Goal: Task Accomplishment & Management: Manage account settings

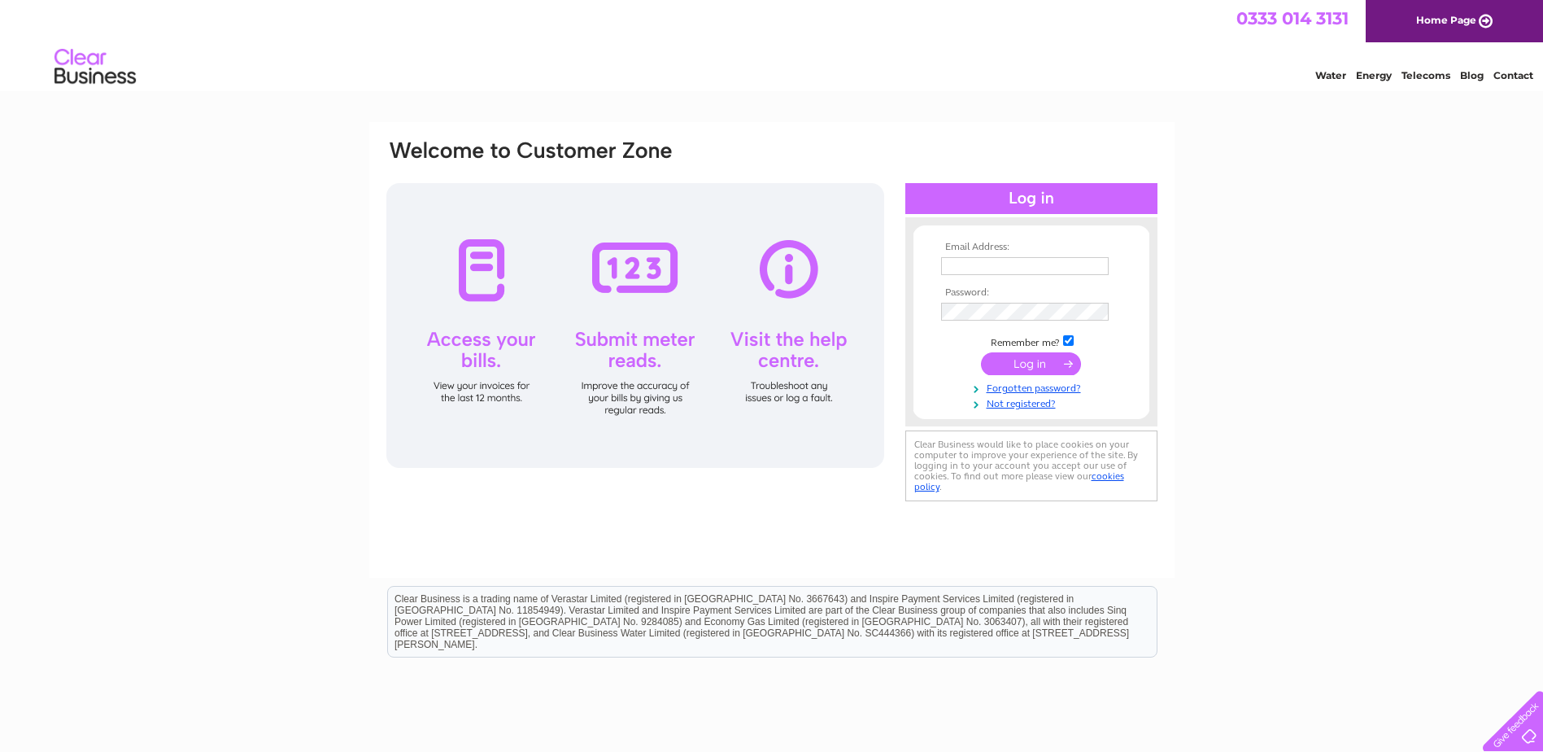
type input "Accounts@custodianreit.com"
click at [1028, 365] on input "submit" at bounding box center [1031, 363] width 100 height 23
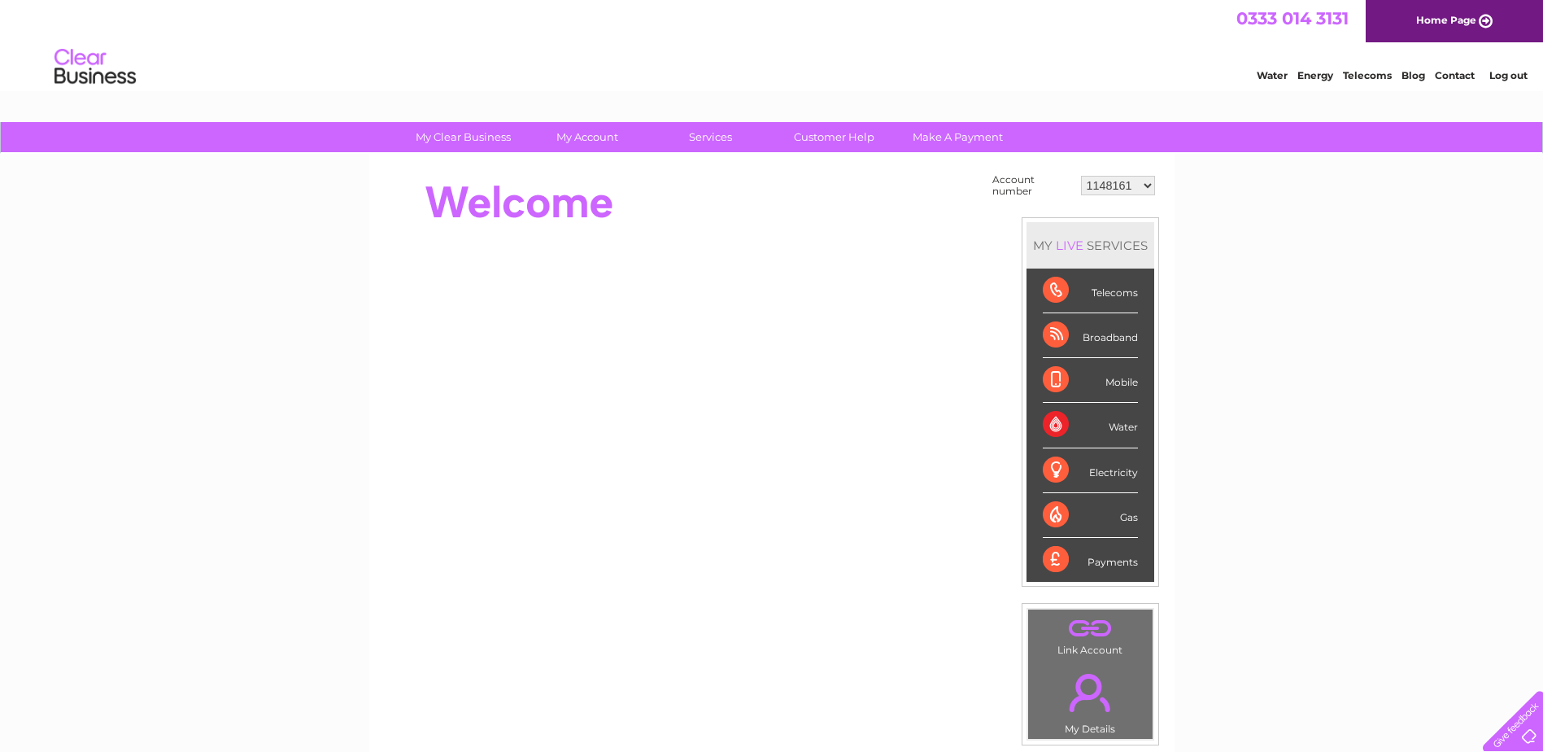
click at [1114, 184] on select "1148161 30279462 30282852 30283178" at bounding box center [1118, 186] width 74 height 20
click at [1506, 75] on link "Log out" at bounding box center [1509, 75] width 38 height 12
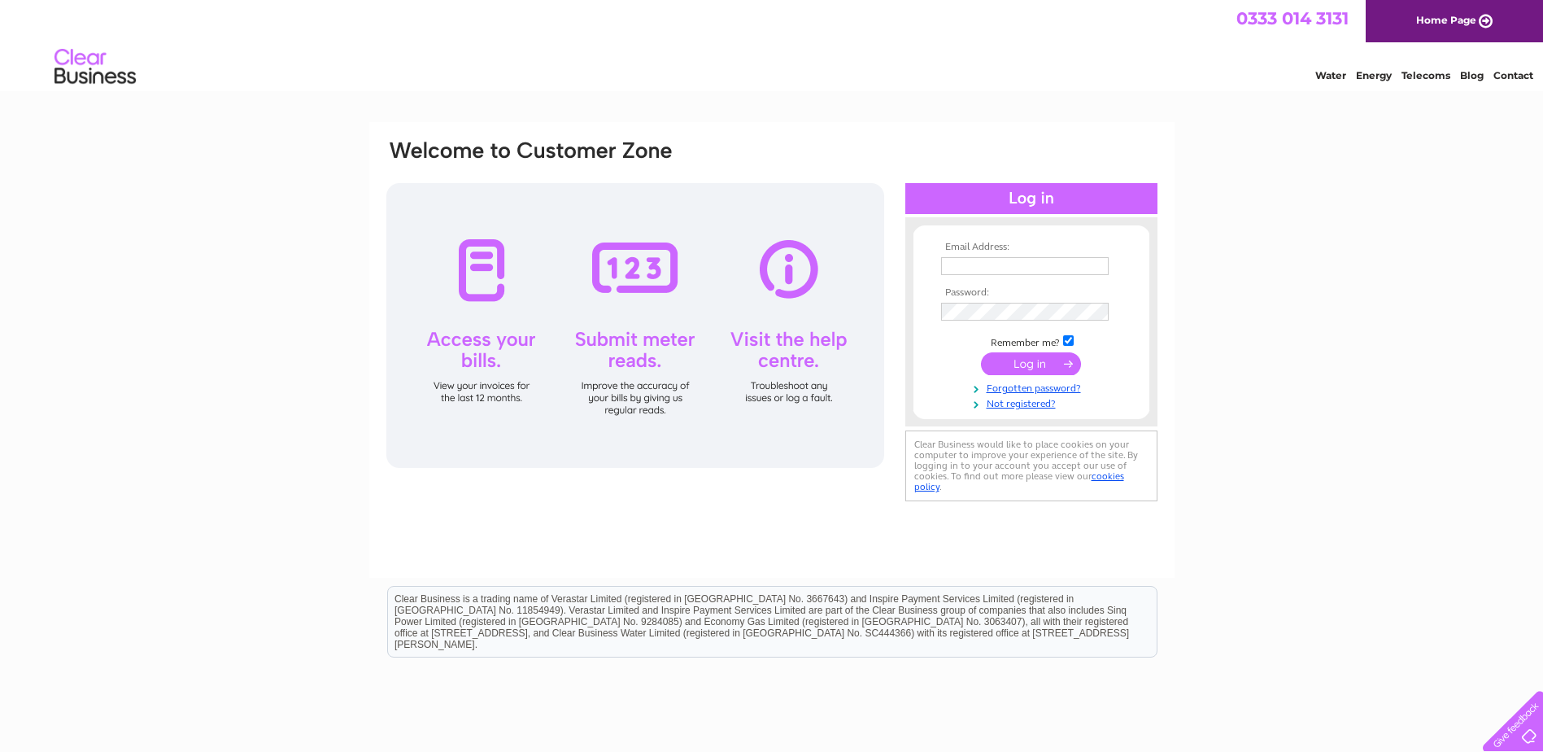
type input "[EMAIL_ADDRESS][DOMAIN_NAME]"
drag, startPoint x: 1100, startPoint y: 267, endPoint x: 937, endPoint y: 266, distance: 163.5
click at [937, 266] on td "[EMAIL_ADDRESS][DOMAIN_NAME]" at bounding box center [1031, 267] width 189 height 28
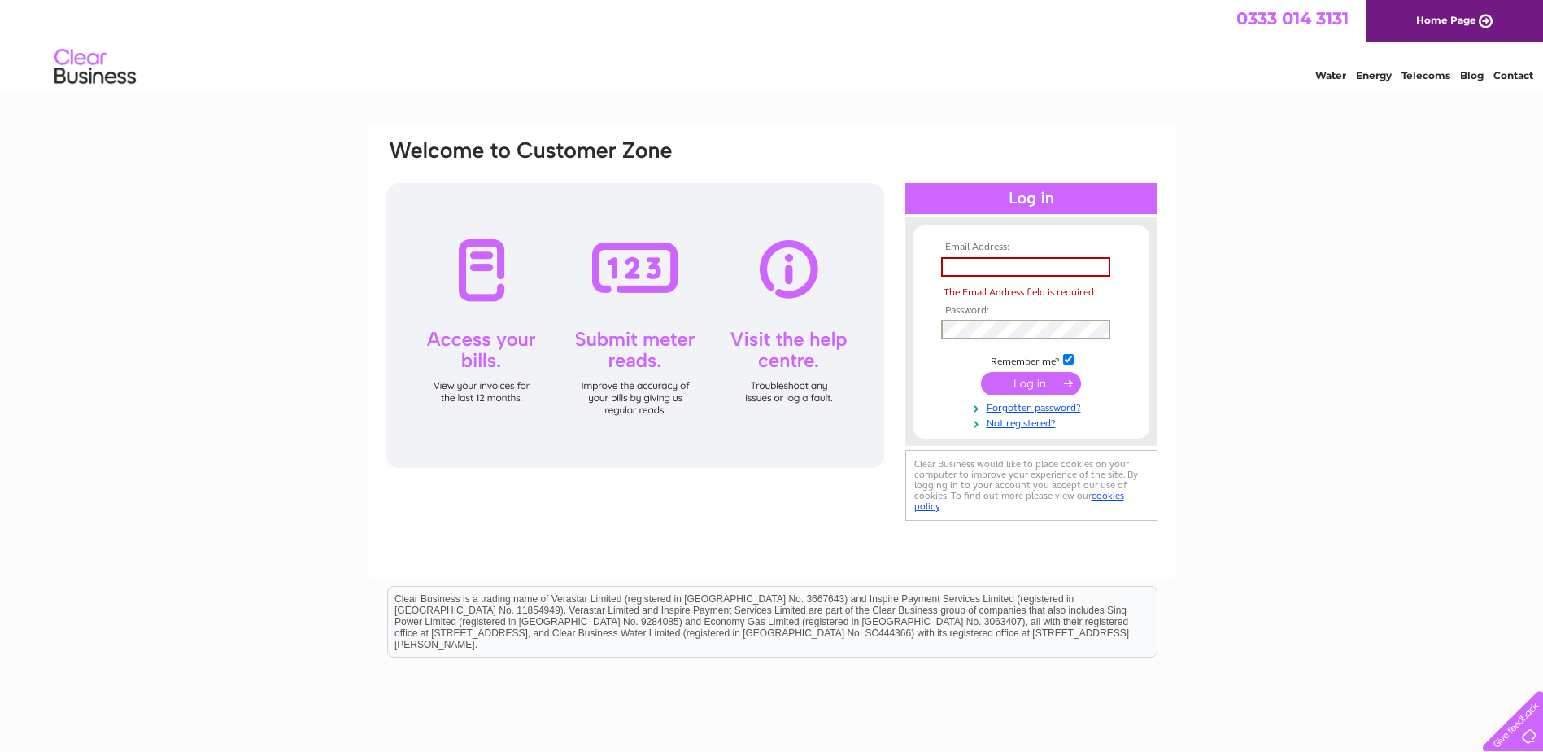
click at [1011, 263] on input "text" at bounding box center [1025, 267] width 169 height 20
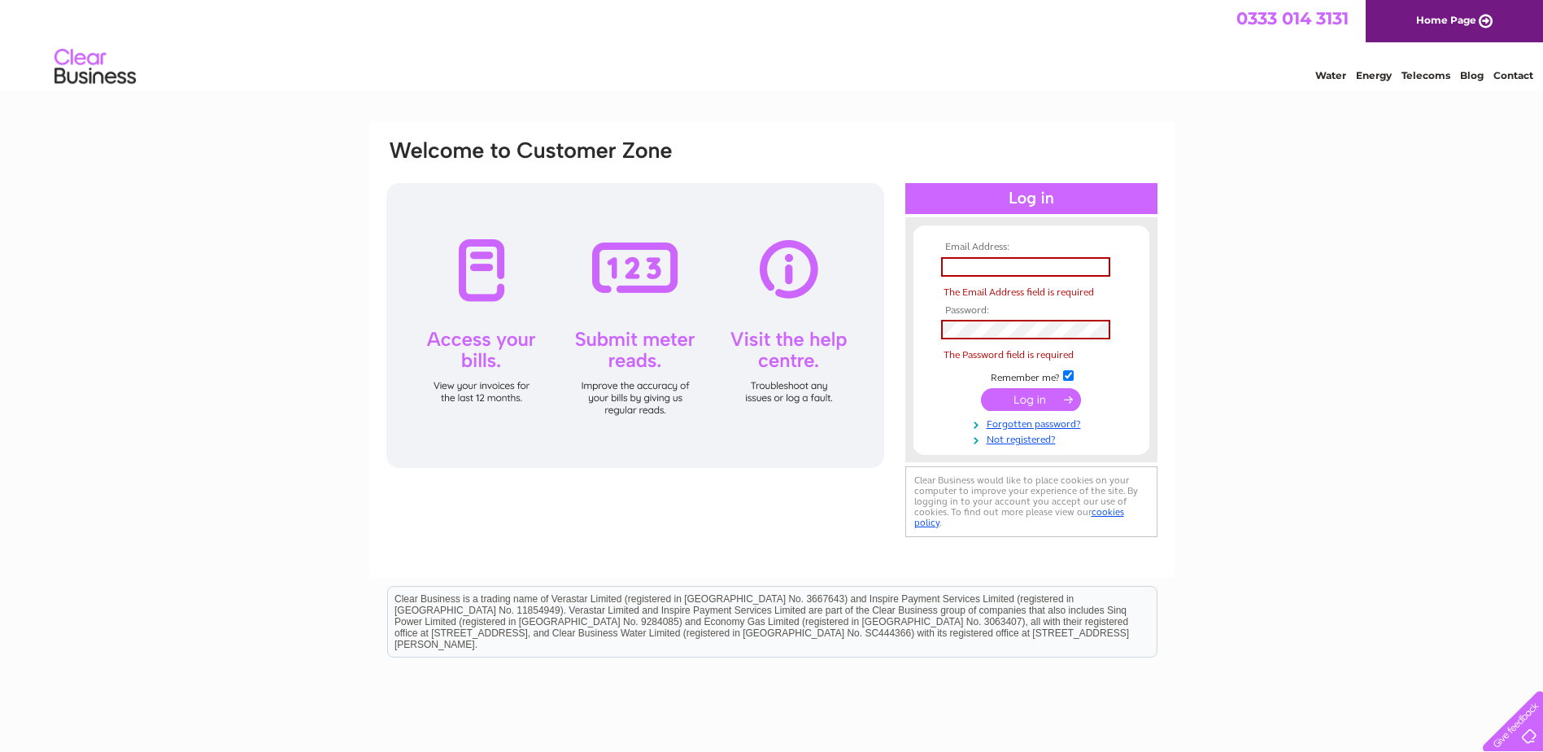
click at [992, 266] on input "text" at bounding box center [1025, 267] width 169 height 20
click at [985, 268] on input "text" at bounding box center [1025, 267] width 169 height 20
type input "kailn.patel@custodiancapital.com"
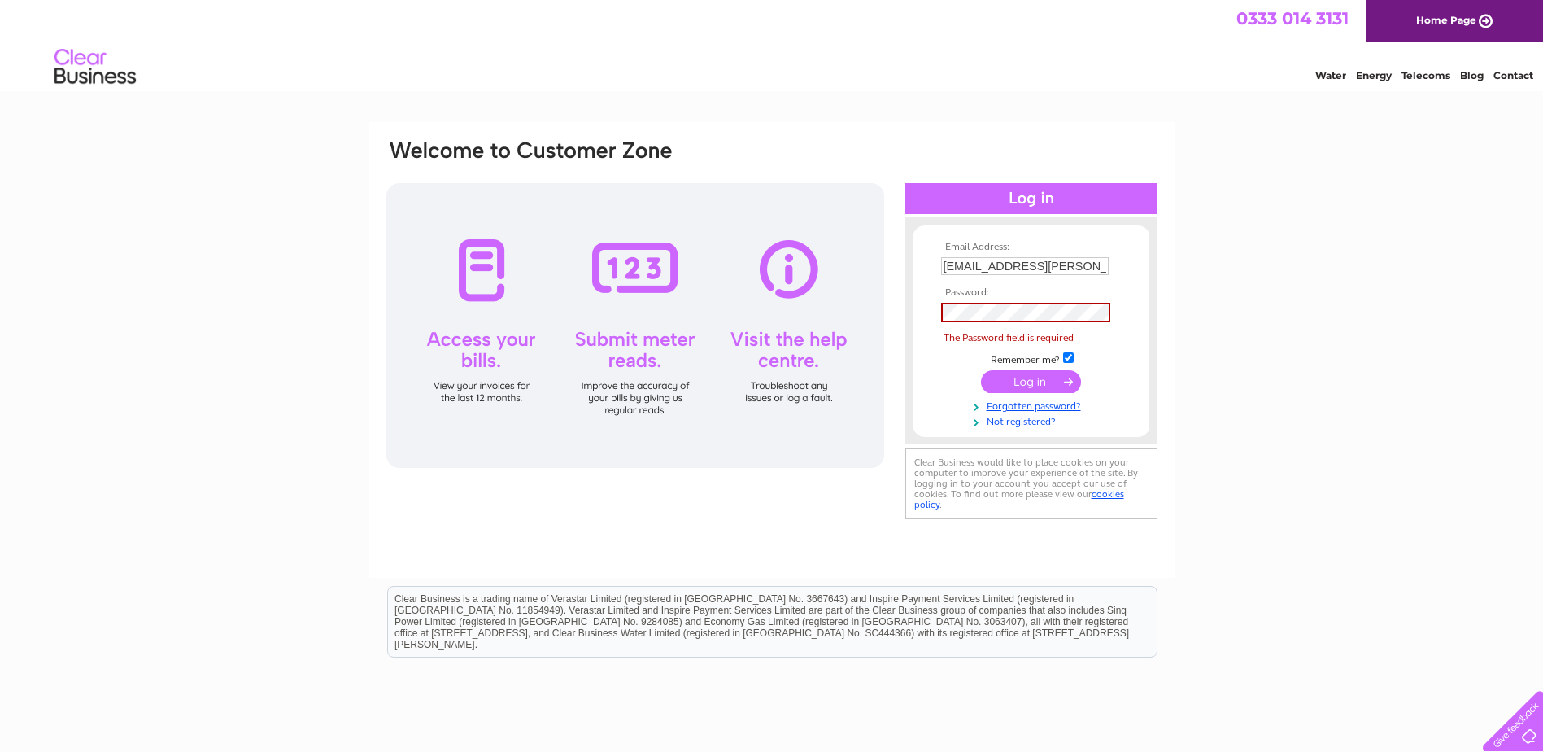
click at [1014, 386] on input "submit" at bounding box center [1031, 381] width 100 height 23
click at [1083, 267] on input "kailn.patel@custodiancapital.com" at bounding box center [1025, 266] width 168 height 18
click at [930, 359] on form "Email Address: kailn.patel@custodiancapital.com Password: The Password field is…" at bounding box center [1032, 335] width 236 height 186
click at [1025, 408] on link "Forgotten password?" at bounding box center [1033, 404] width 185 height 15
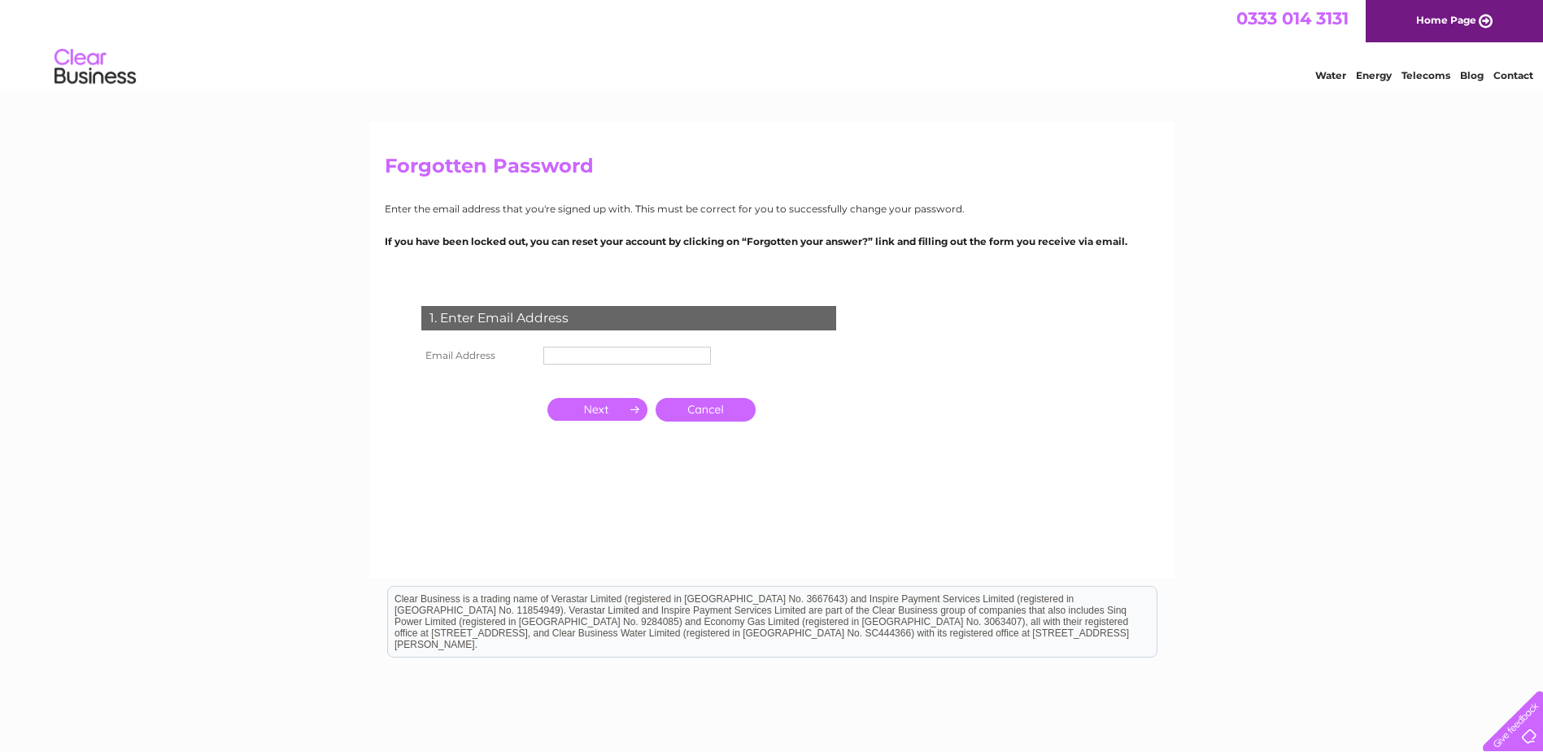
click at [631, 355] on input "text" at bounding box center [628, 356] width 168 height 18
type input "[EMAIL_ADDRESS][PERSON_NAME][DOMAIN_NAME]"
click at [597, 413] on input "button" at bounding box center [598, 409] width 100 height 23
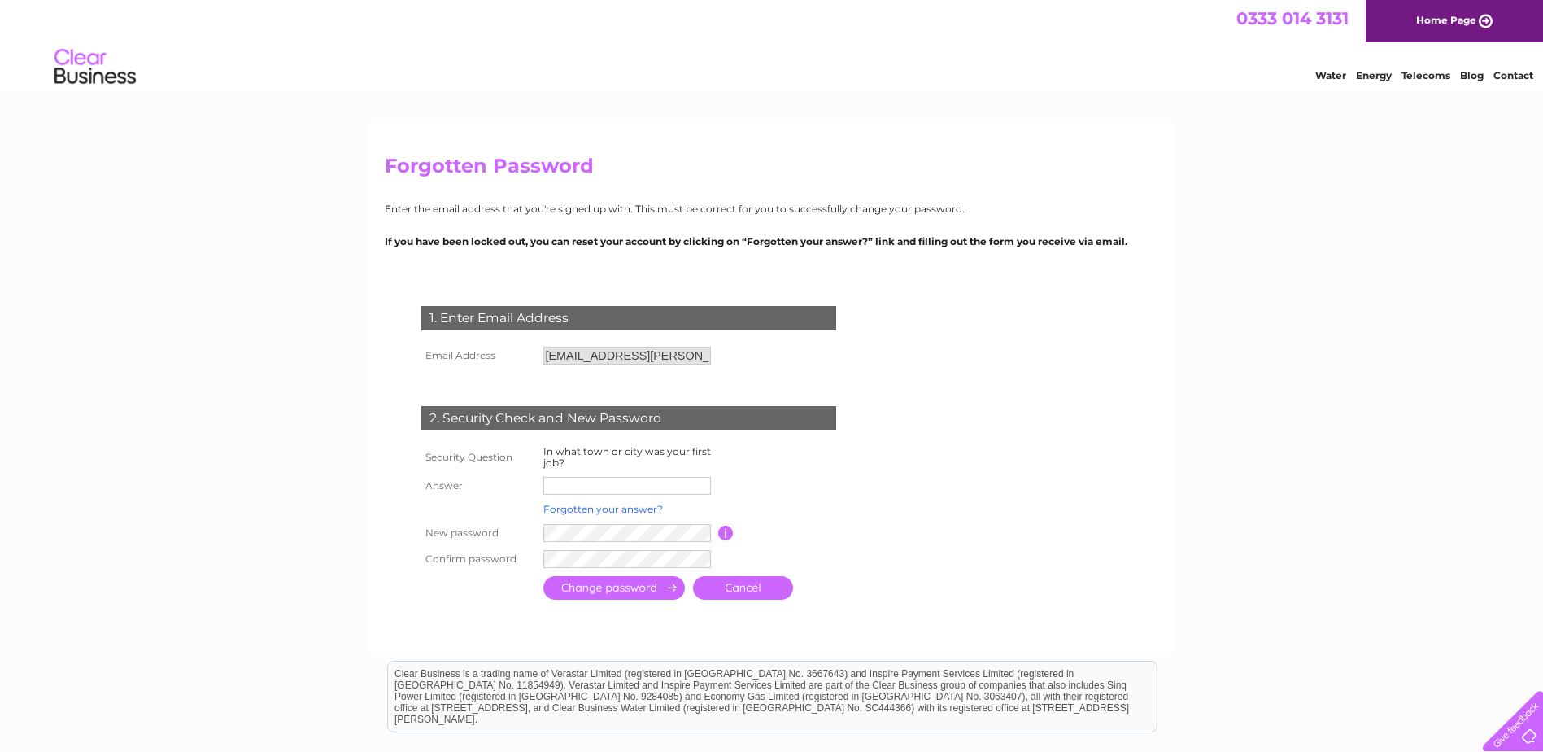
click at [635, 509] on link "Forgotten your answer?" at bounding box center [604, 509] width 120 height 12
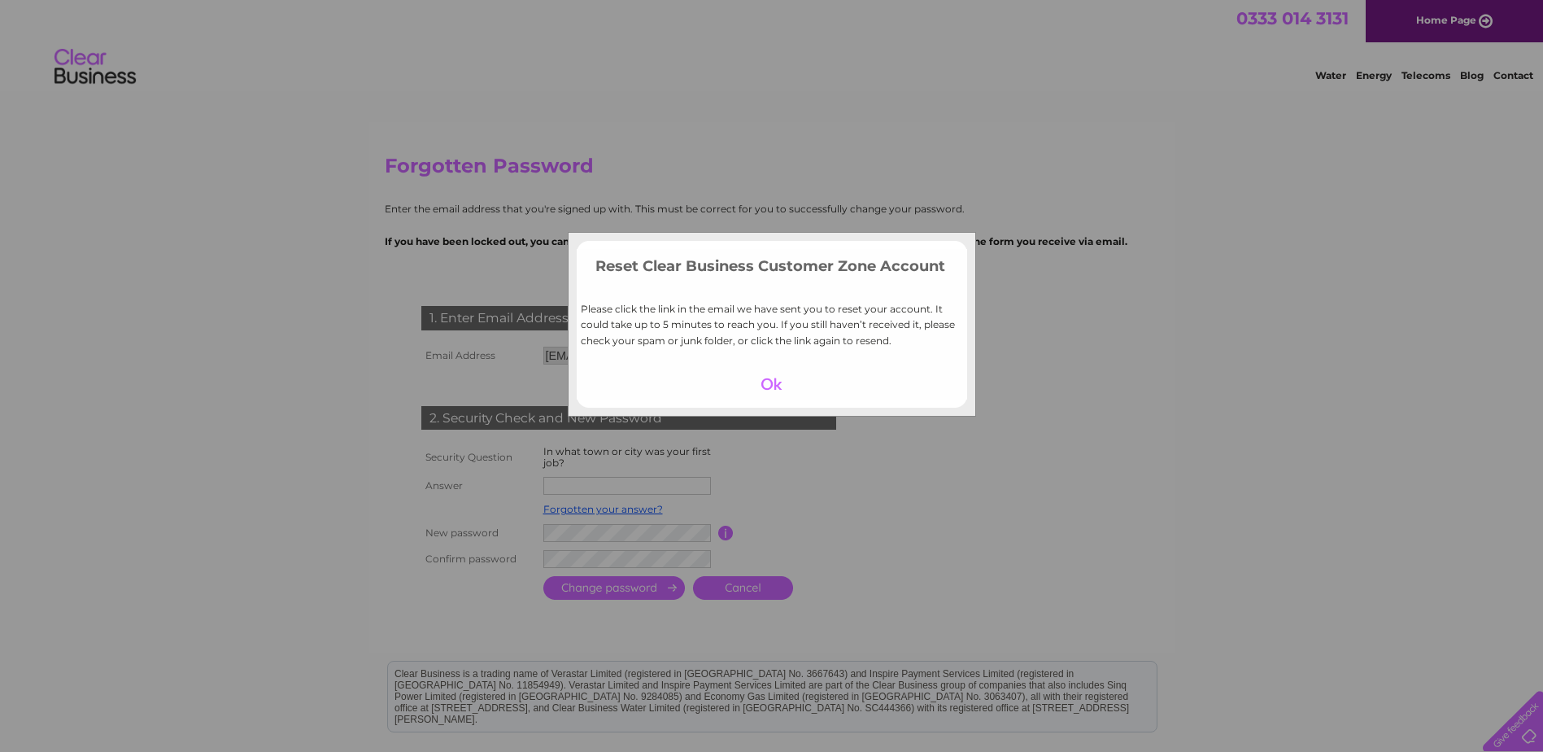
click at [777, 381] on div at bounding box center [772, 384] width 100 height 23
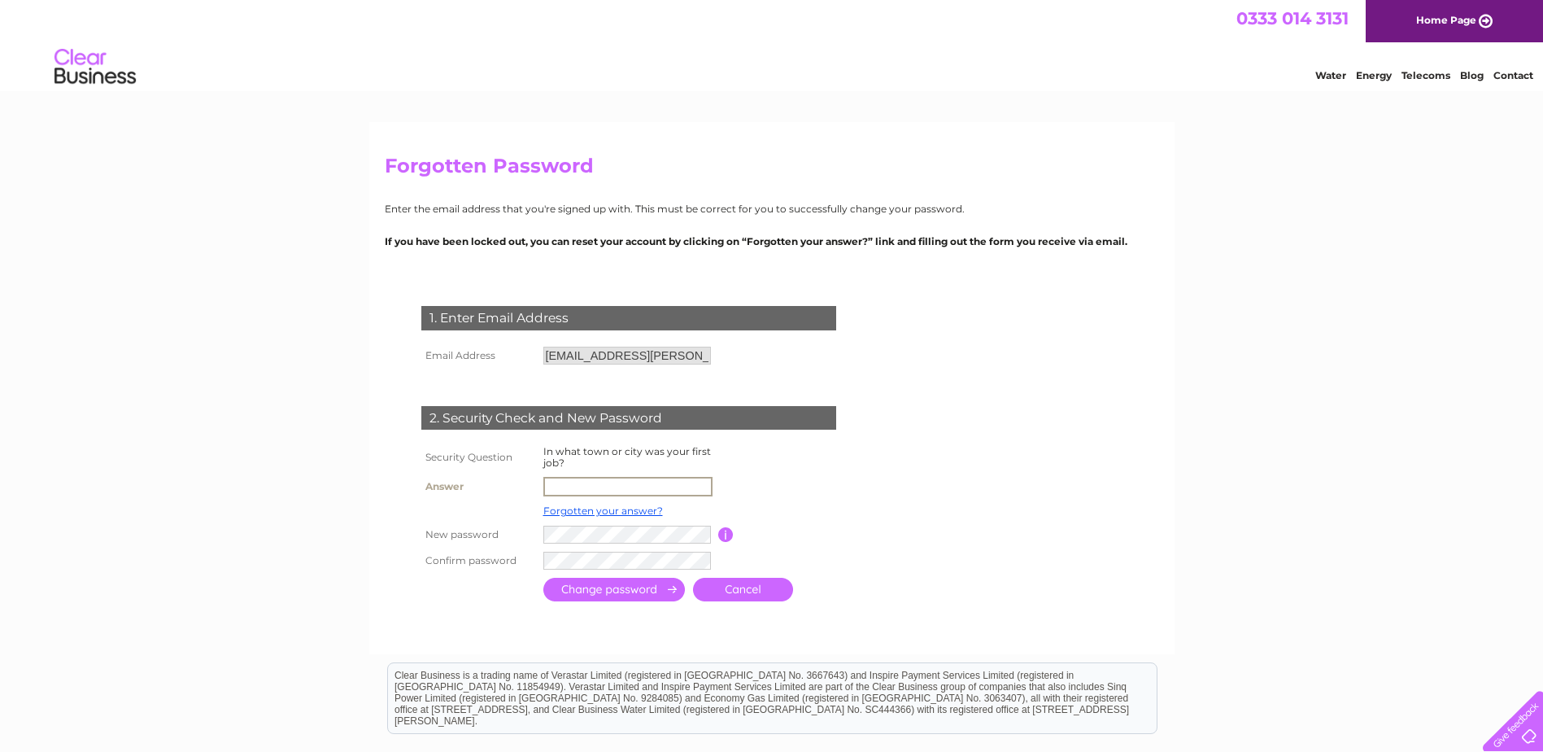
click at [614, 487] on input "text" at bounding box center [628, 487] width 169 height 20
type input "Mattioli Woods"
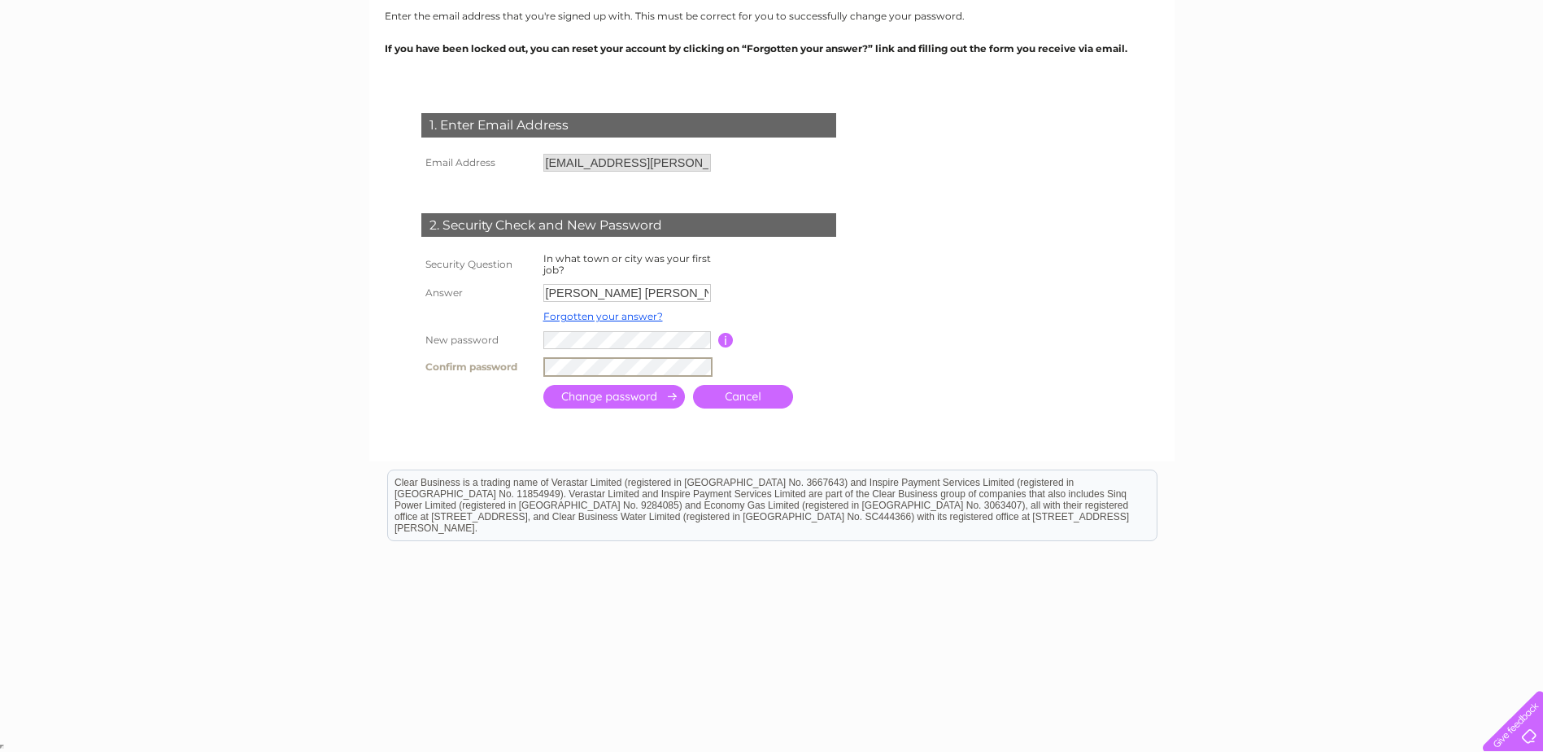
click at [623, 397] on input "submit" at bounding box center [615, 397] width 142 height 24
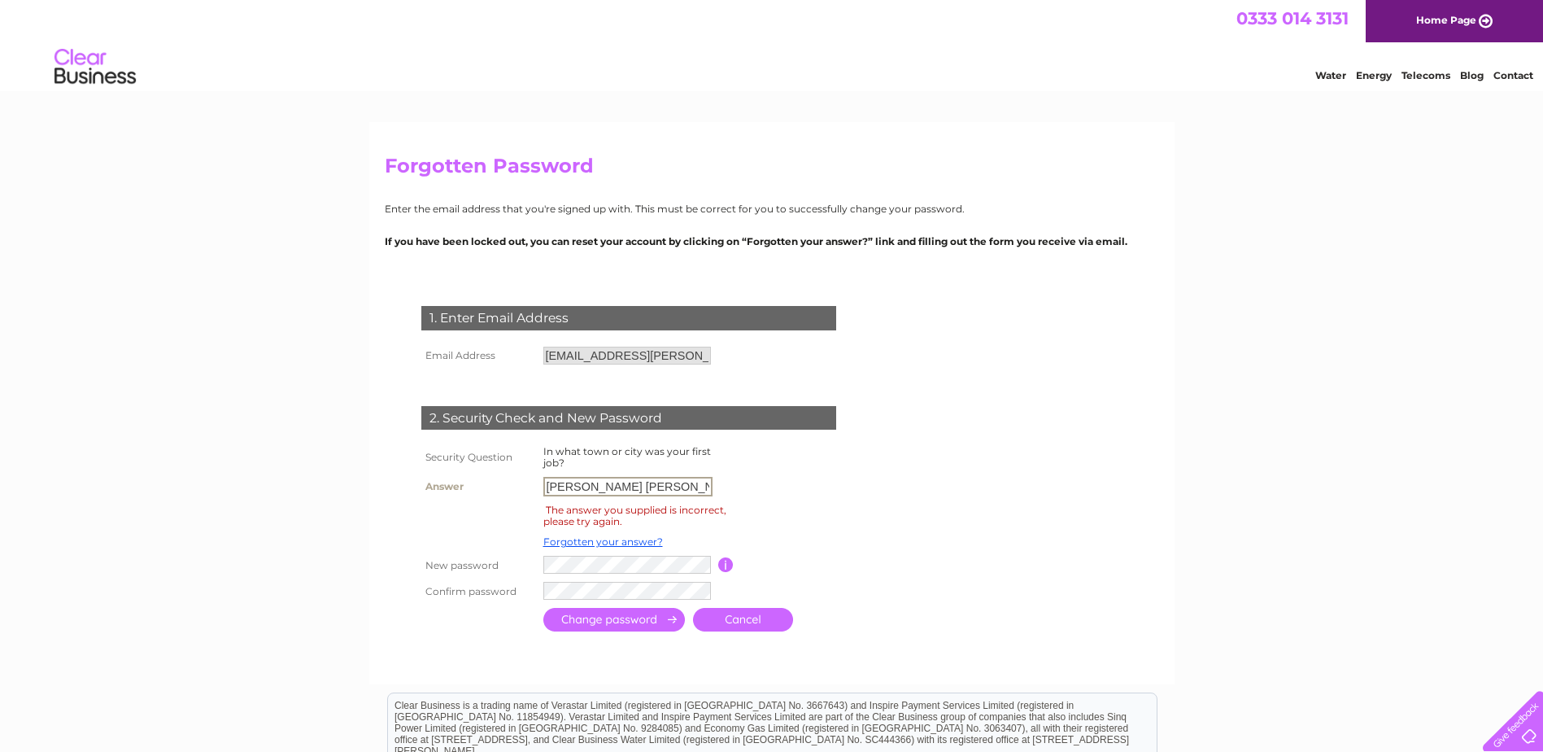
click at [657, 488] on input "[PERSON_NAME] [PERSON_NAME]" at bounding box center [628, 487] width 169 height 20
drag, startPoint x: 667, startPoint y: 487, endPoint x: 496, endPoint y: 495, distance: 171.8
click at [496, 495] on tr "Answer [PERSON_NAME] [PERSON_NAME]" at bounding box center [648, 487] width 462 height 28
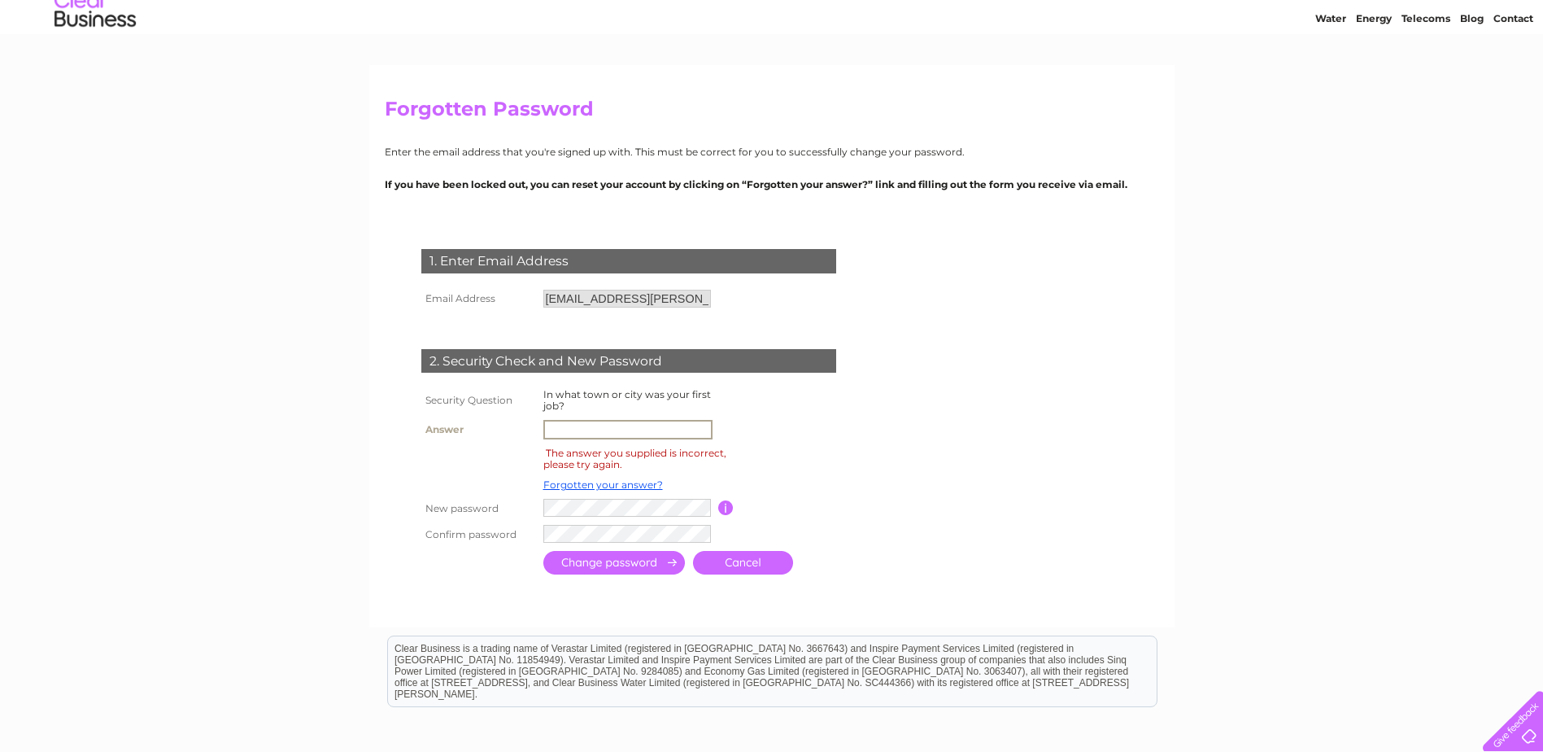
scroll to position [81, 0]
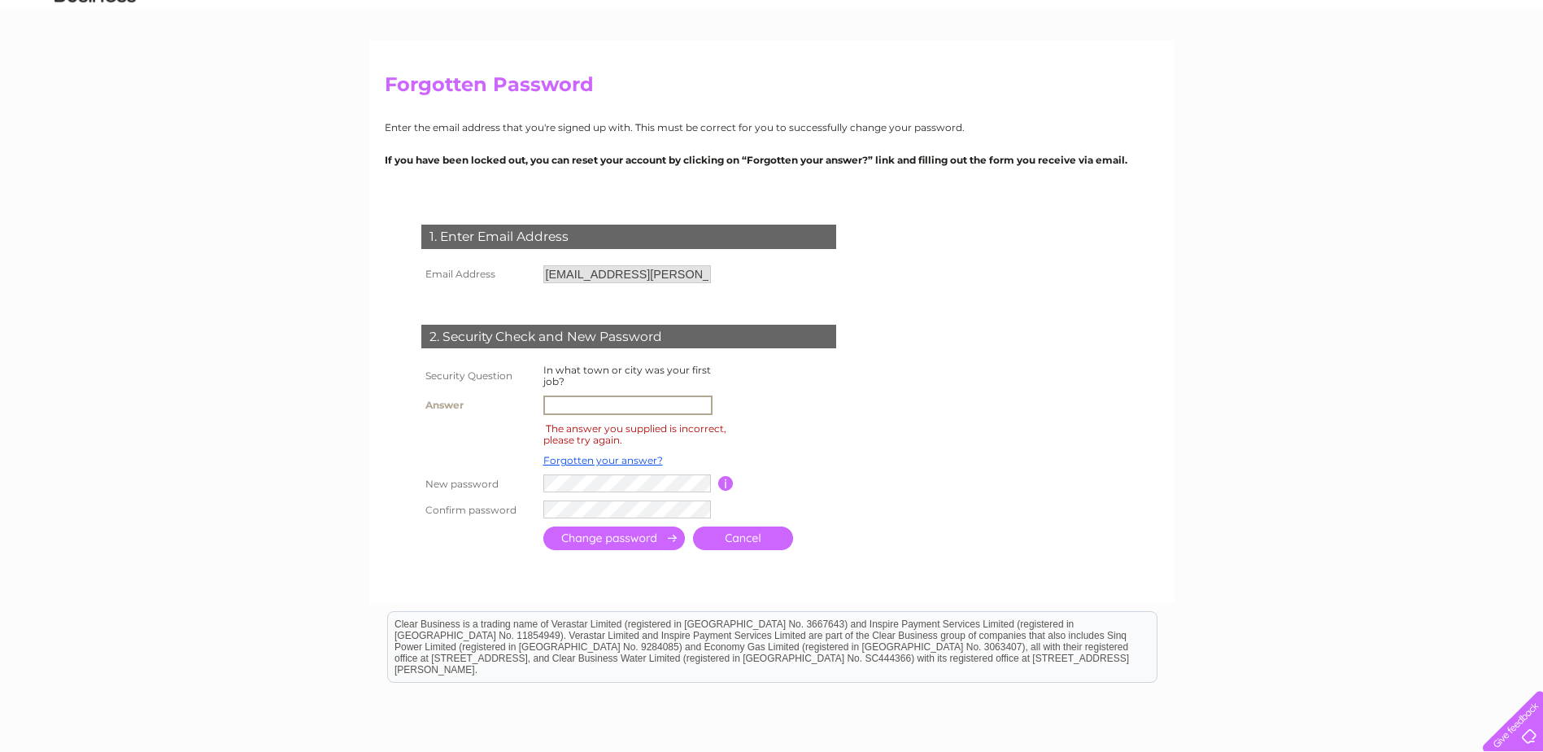
click at [636, 404] on input "text" at bounding box center [628, 405] width 169 height 20
type input "[GEOGRAPHIC_DATA]"
click at [544, 528] on input "submit" at bounding box center [615, 540] width 142 height 24
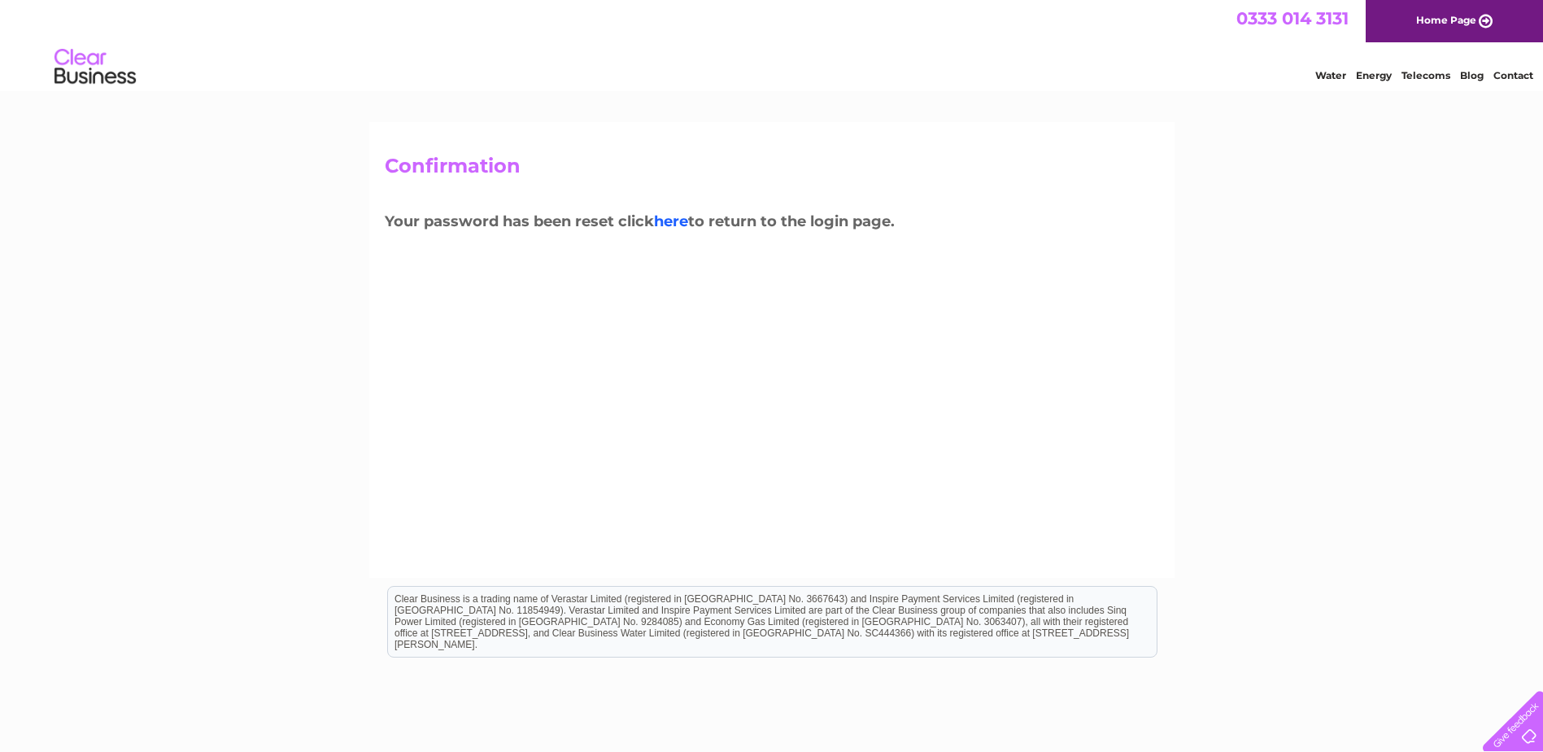
click at [682, 220] on link "here" at bounding box center [671, 221] width 34 height 18
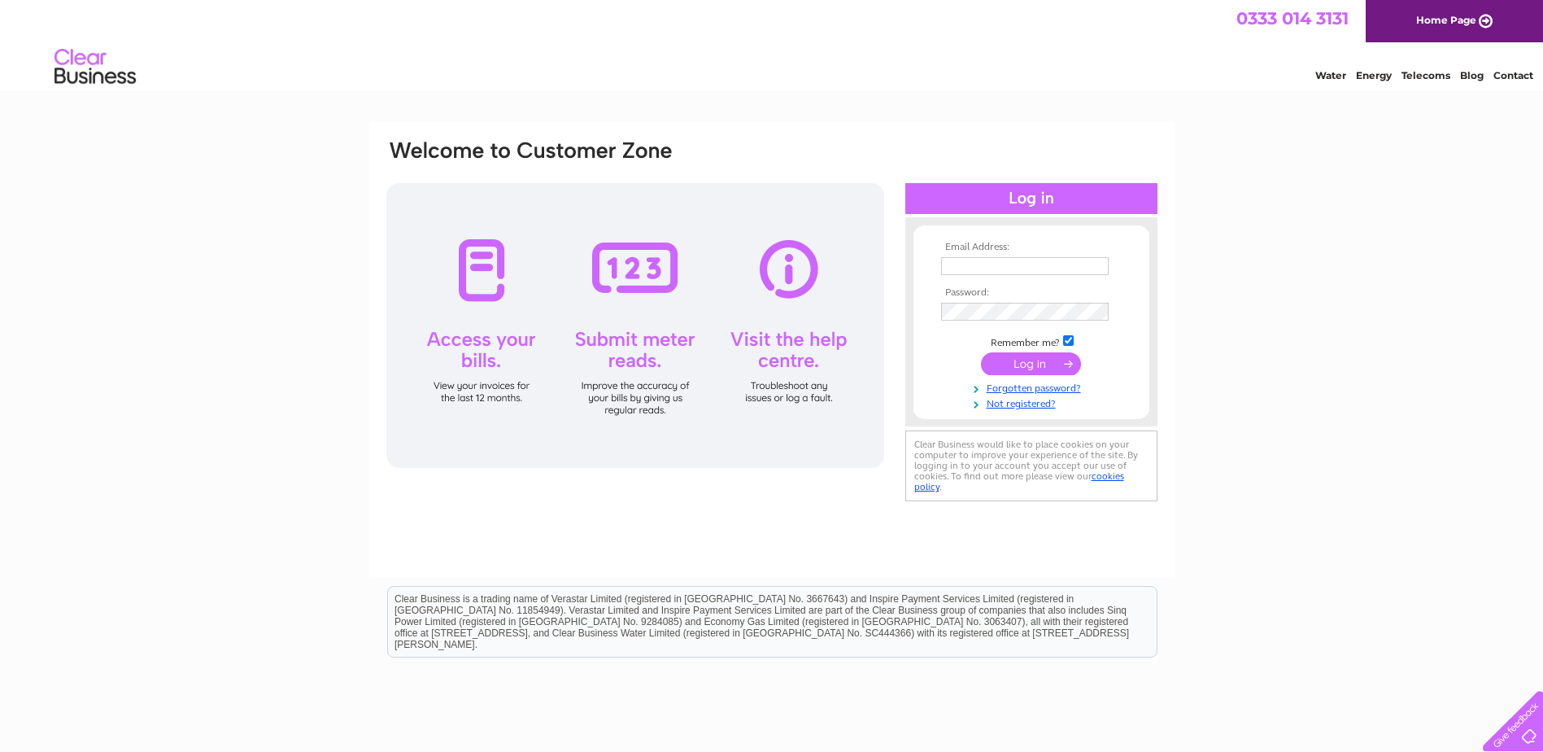
type input "[EMAIL_ADDRESS][DOMAIN_NAME]"
drag, startPoint x: 1093, startPoint y: 264, endPoint x: 900, endPoint y: 268, distance: 192.9
click at [900, 268] on div "Email Address: Accounts@custodianreit.com Password:" at bounding box center [772, 322] width 775 height 369
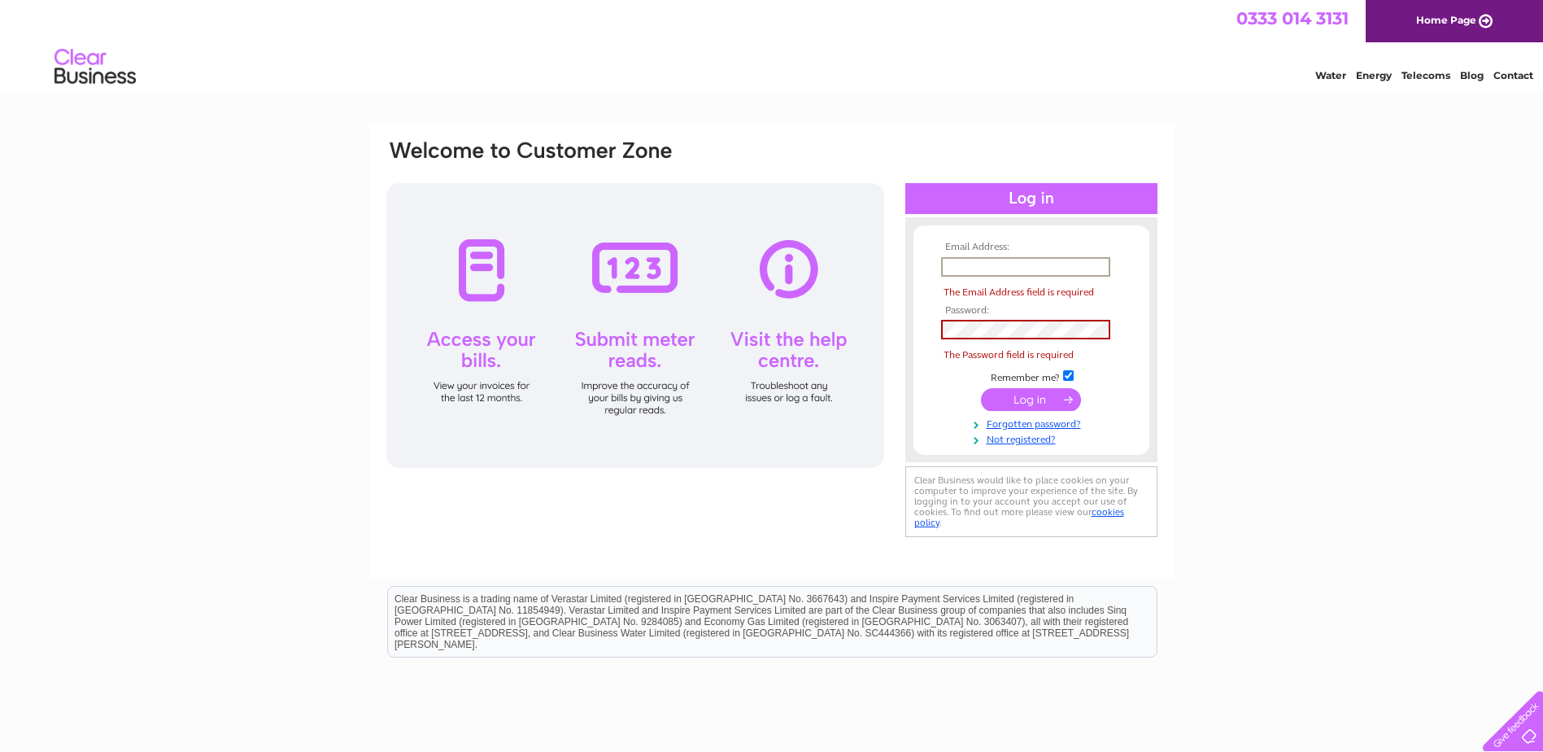
click at [1012, 268] on input "text" at bounding box center [1025, 267] width 169 height 20
type input "c"
type input "kailn.patel@custodiancapital.com"
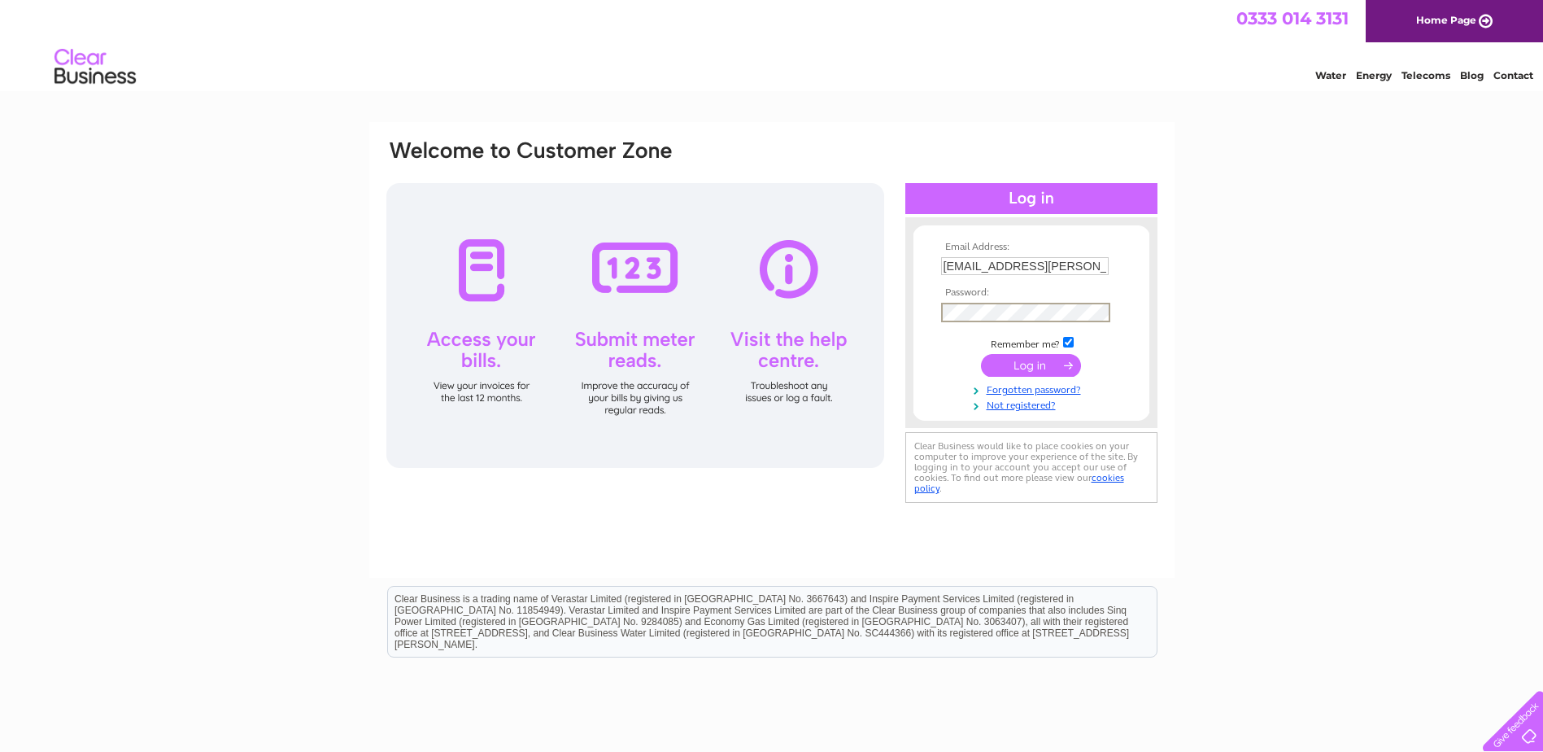
click at [981, 354] on input "submit" at bounding box center [1031, 365] width 100 height 23
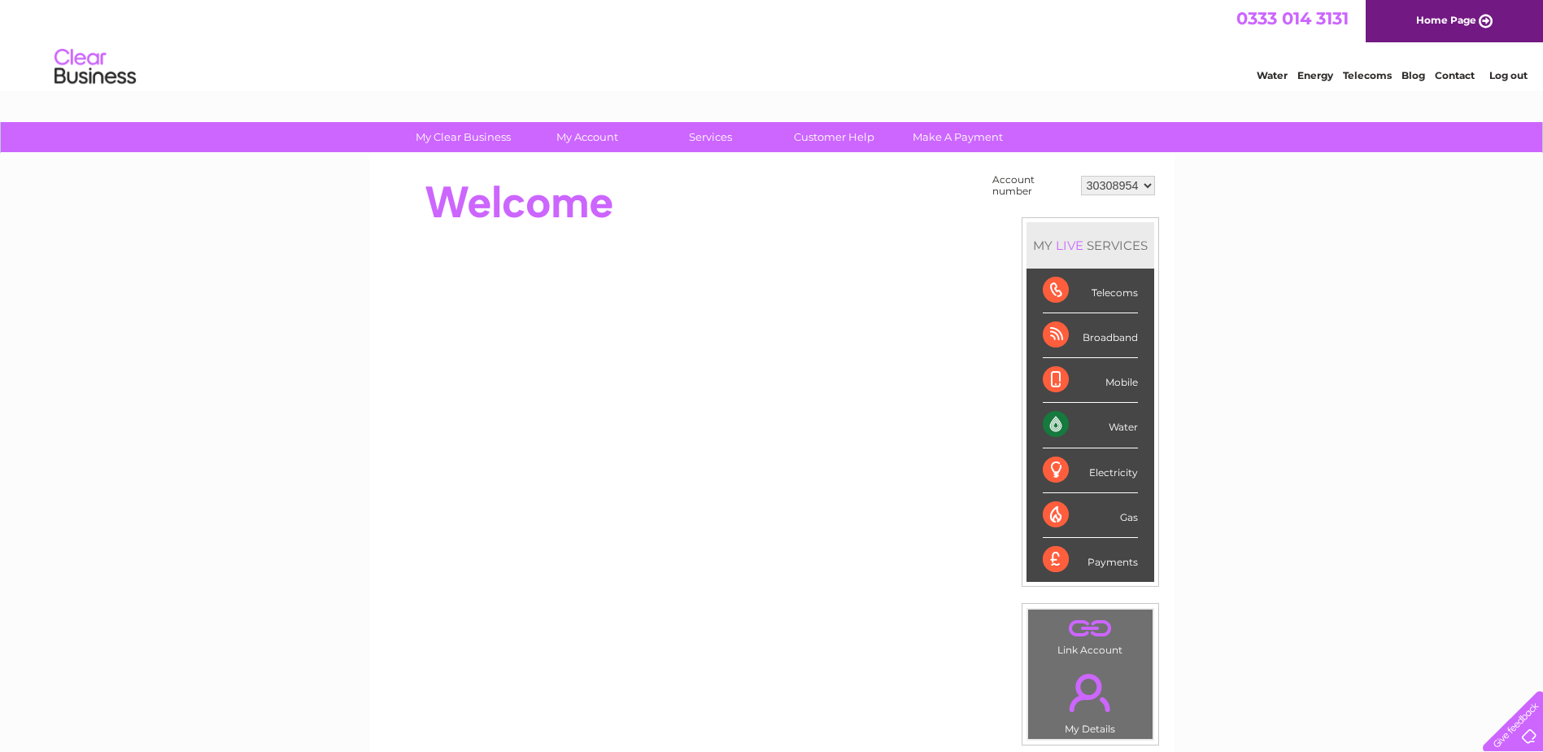
click at [1124, 185] on select "30308954" at bounding box center [1118, 186] width 74 height 20
click at [1081, 176] on select "30308954" at bounding box center [1118, 186] width 74 height 20
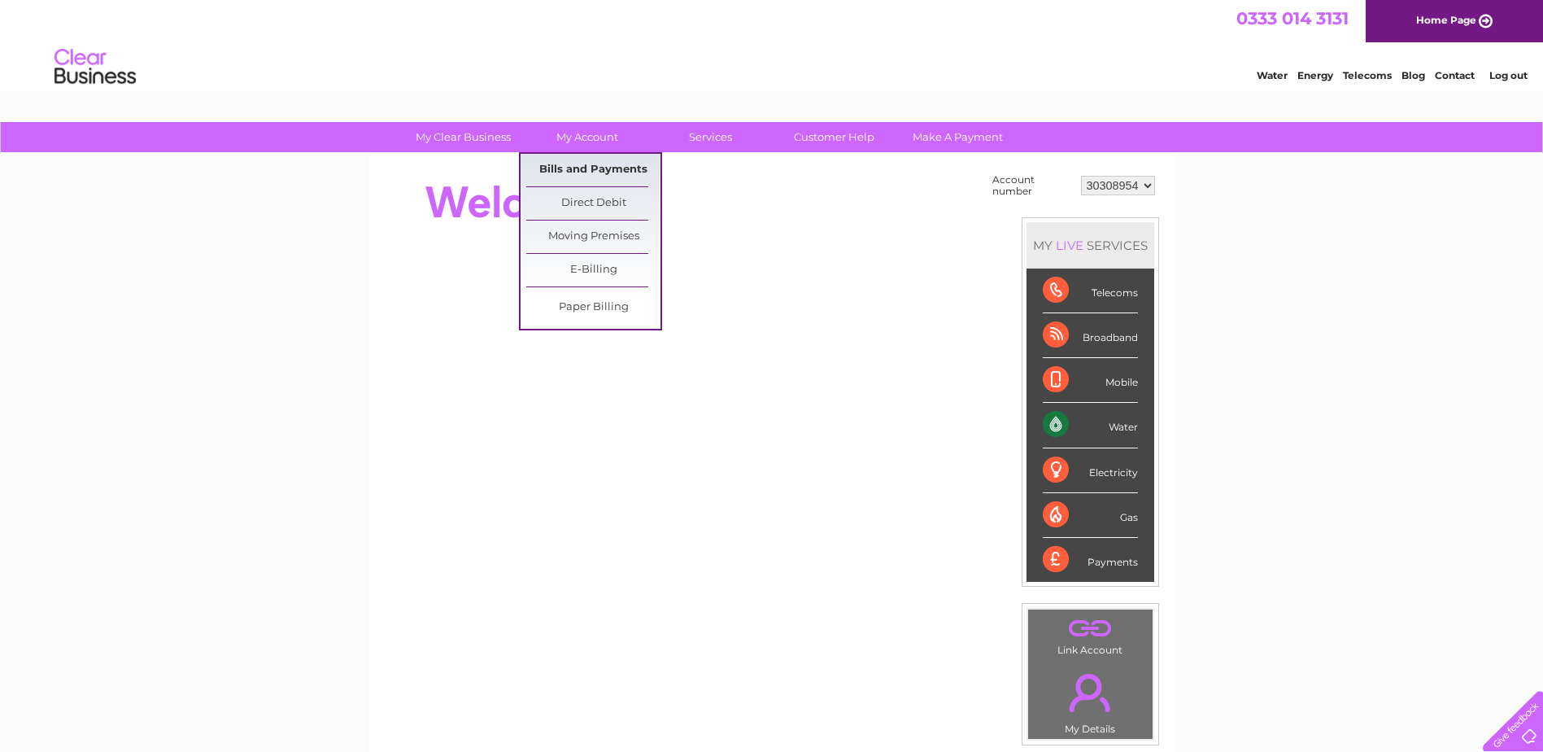
click at [587, 172] on link "Bills and Payments" at bounding box center [593, 170] width 134 height 33
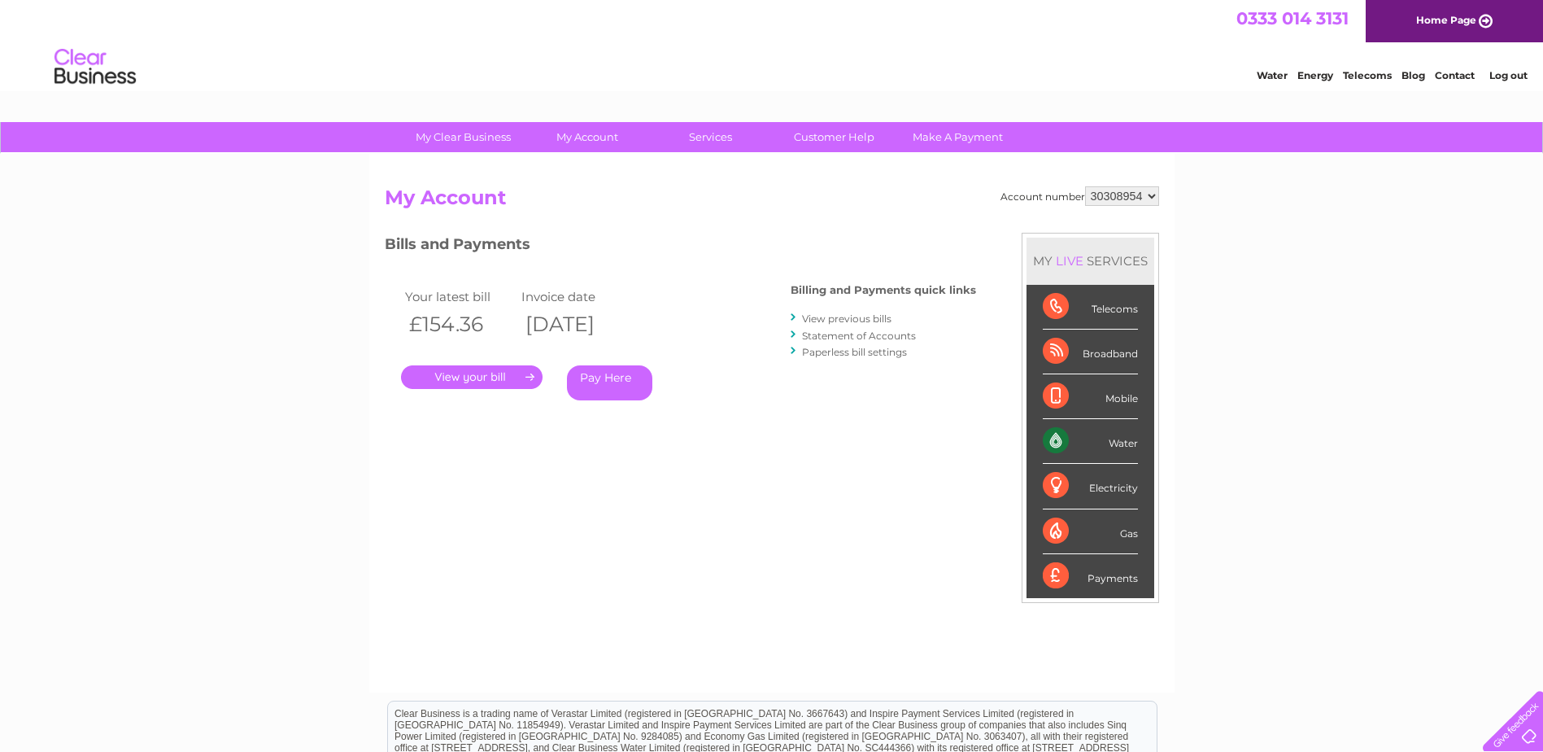
click at [453, 378] on link "." at bounding box center [472, 377] width 142 height 24
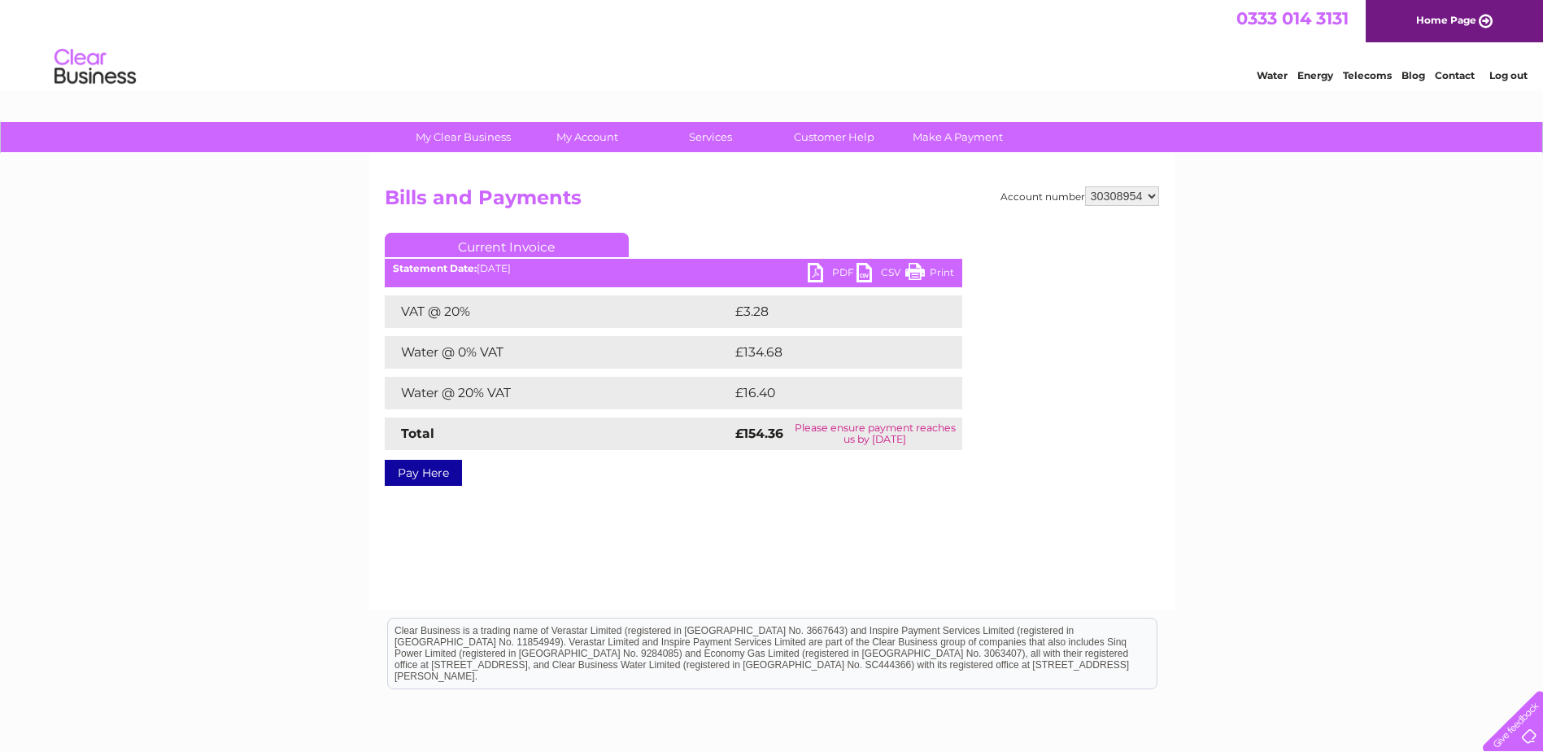
click at [834, 275] on link "PDF" at bounding box center [832, 275] width 49 height 24
click at [1155, 196] on select "30308954" at bounding box center [1122, 196] width 74 height 20
click at [1155, 197] on select "30308954" at bounding box center [1122, 196] width 74 height 20
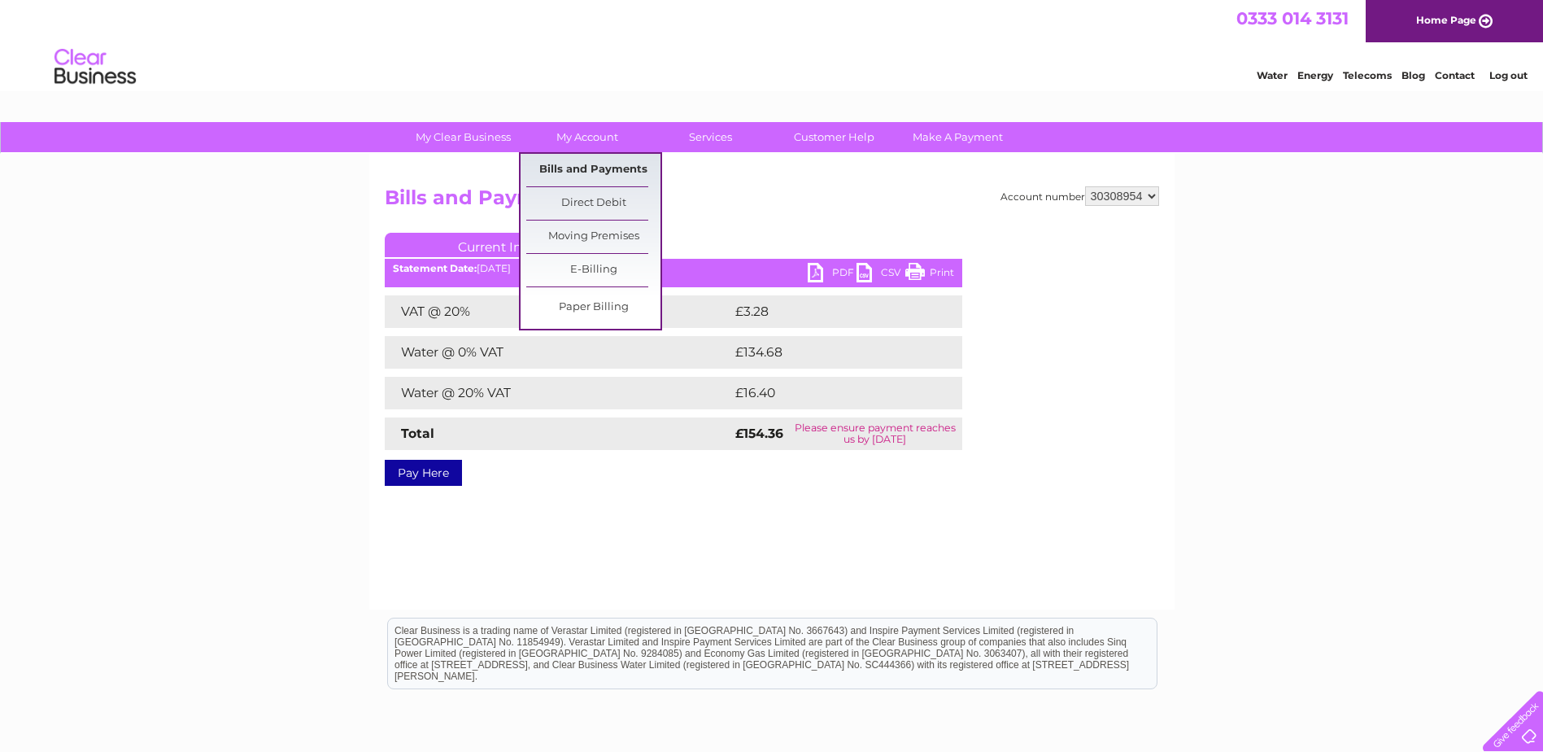
click at [589, 170] on link "Bills and Payments" at bounding box center [593, 170] width 134 height 33
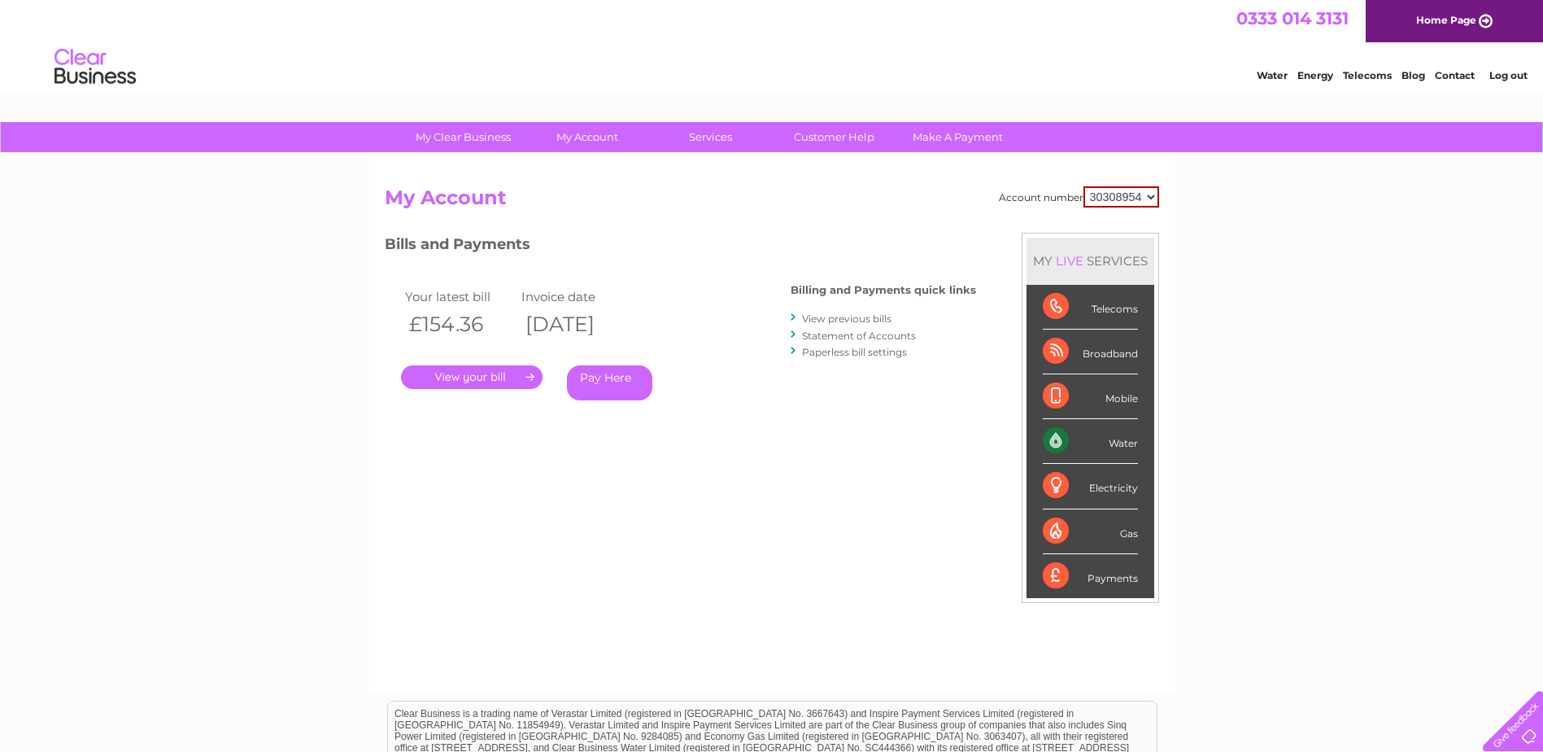
click at [859, 316] on link "View previous bills" at bounding box center [847, 318] width 90 height 12
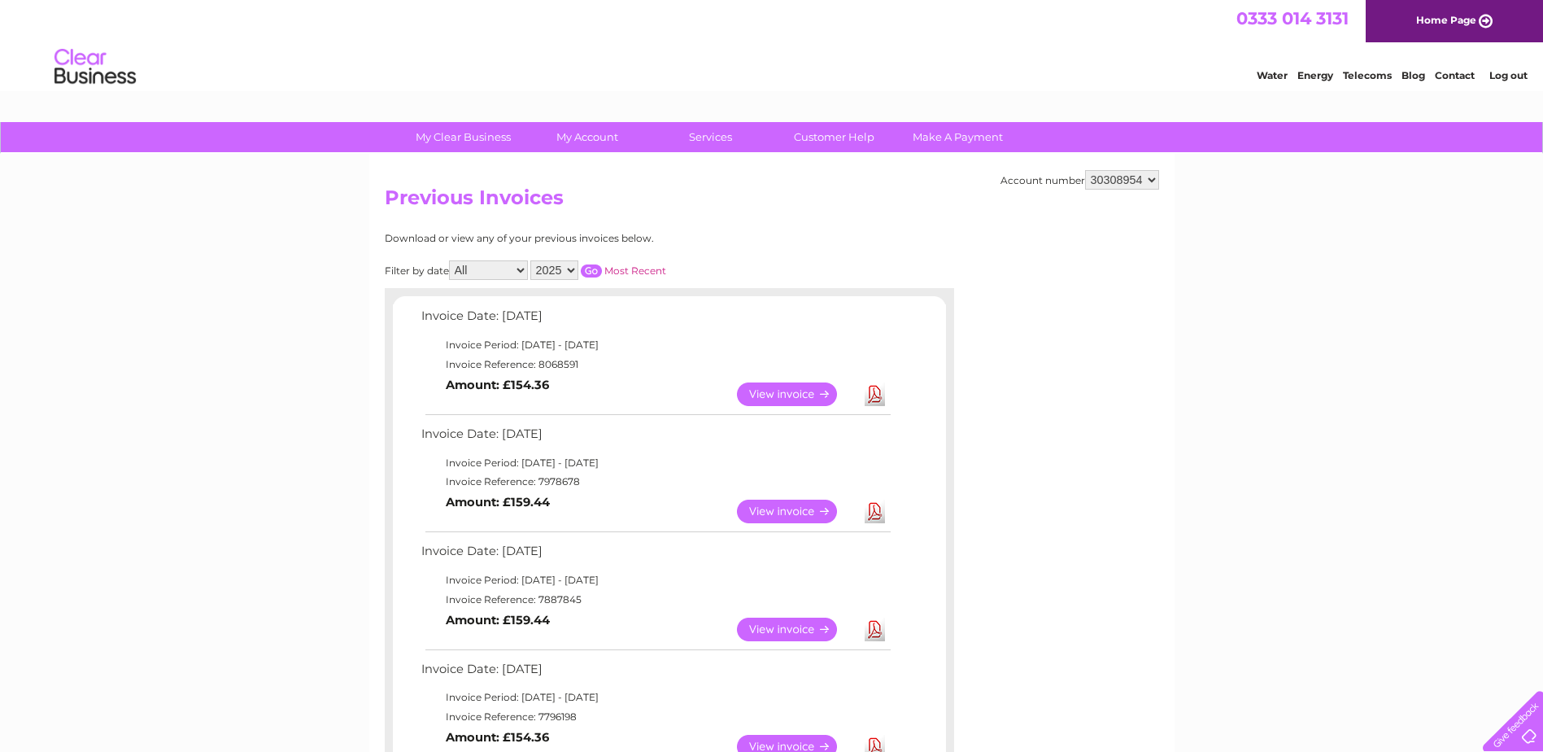
click at [813, 513] on link "View" at bounding box center [797, 512] width 120 height 24
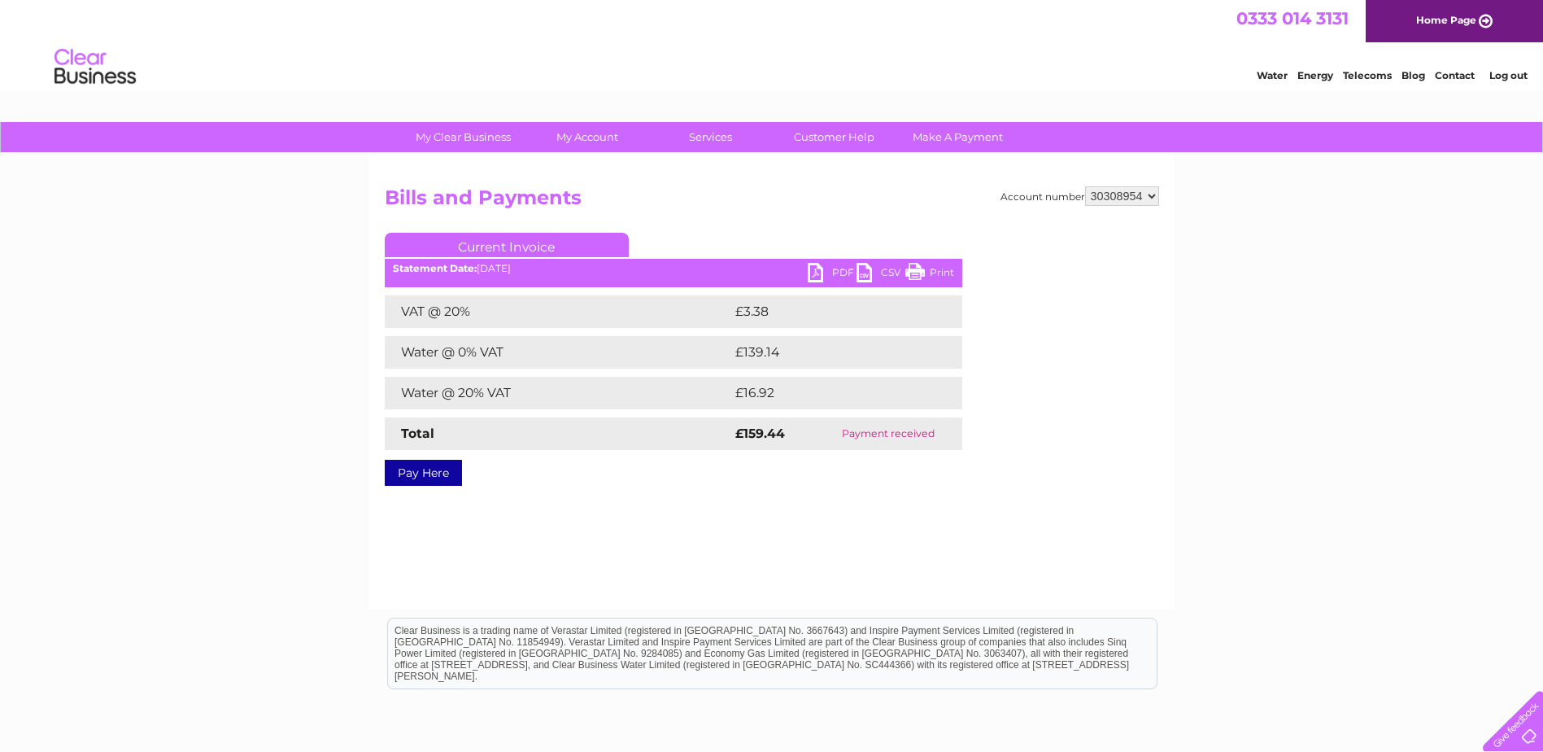
click at [876, 268] on link "CSV" at bounding box center [881, 275] width 49 height 24
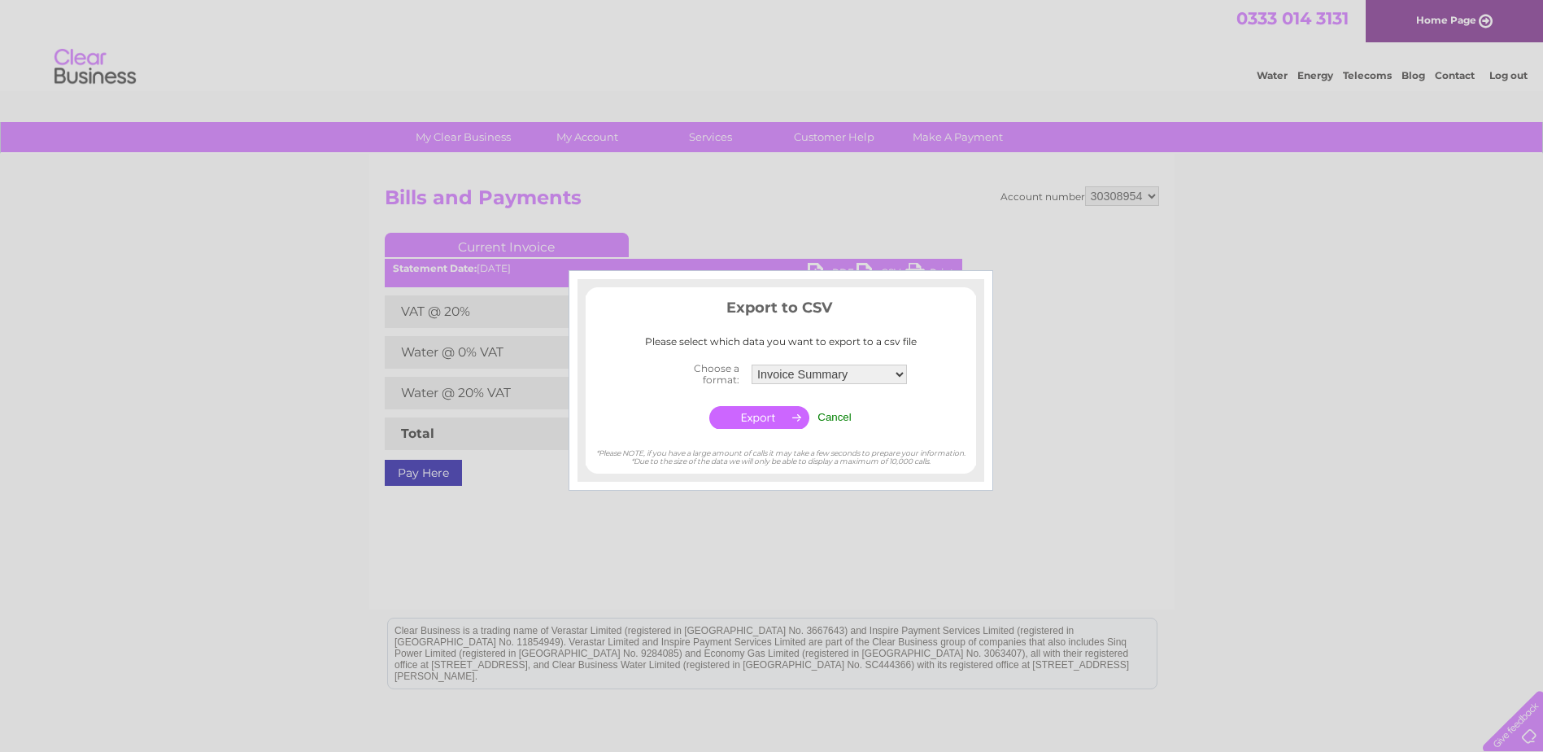
click at [842, 413] on input "Cancel" at bounding box center [835, 417] width 34 height 12
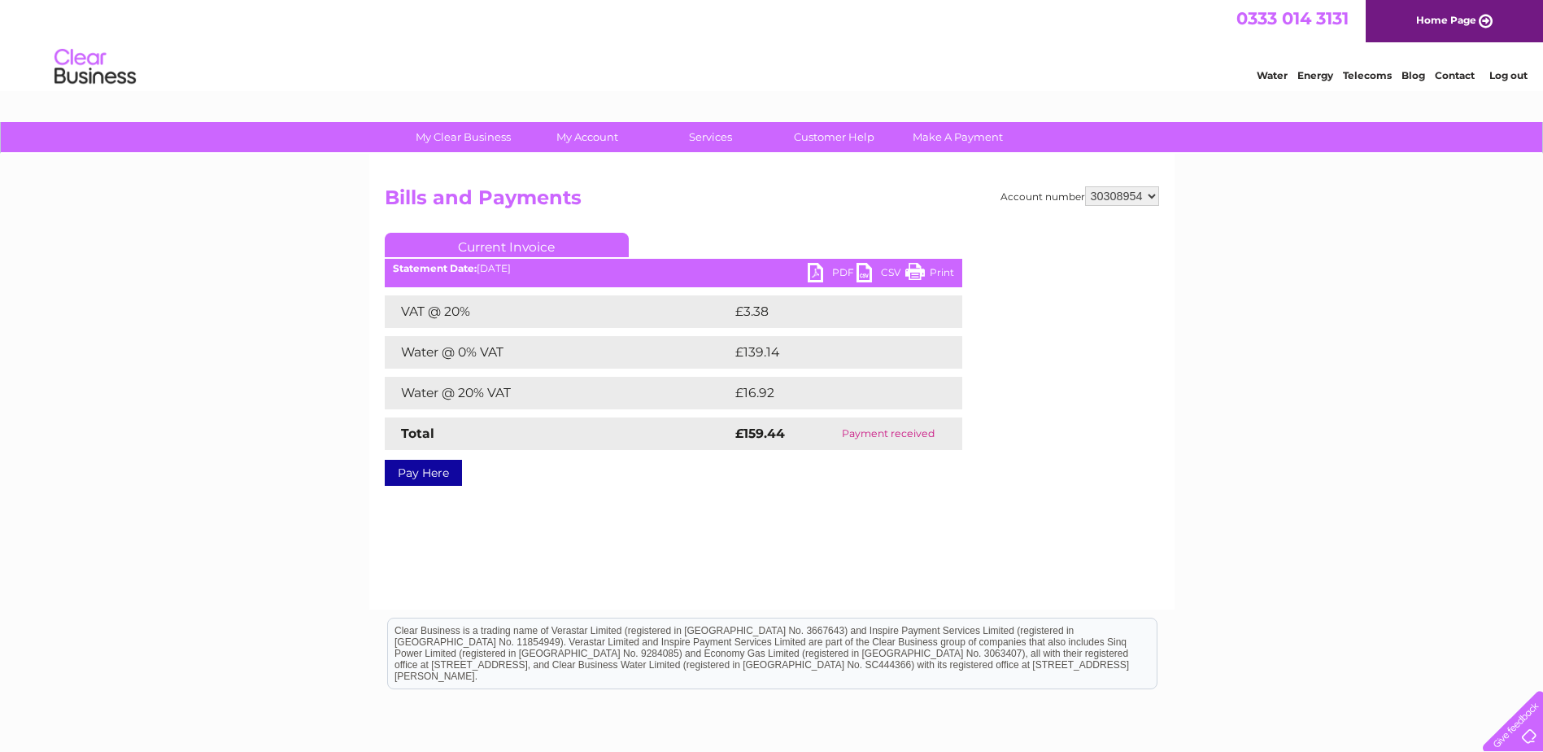
click at [825, 268] on link "PDF" at bounding box center [832, 275] width 49 height 24
drag, startPoint x: 907, startPoint y: 76, endPoint x: 916, endPoint y: 71, distance: 10.6
click at [907, 76] on div "Water Energy Telecoms Blog Contact Log out" at bounding box center [771, 68] width 1543 height 53
click at [1137, 201] on select "30308954" at bounding box center [1122, 196] width 74 height 20
click at [1204, 242] on div "My Clear Business Login Details My Details My Preferences Link Account My Accou…" at bounding box center [771, 505] width 1543 height 766
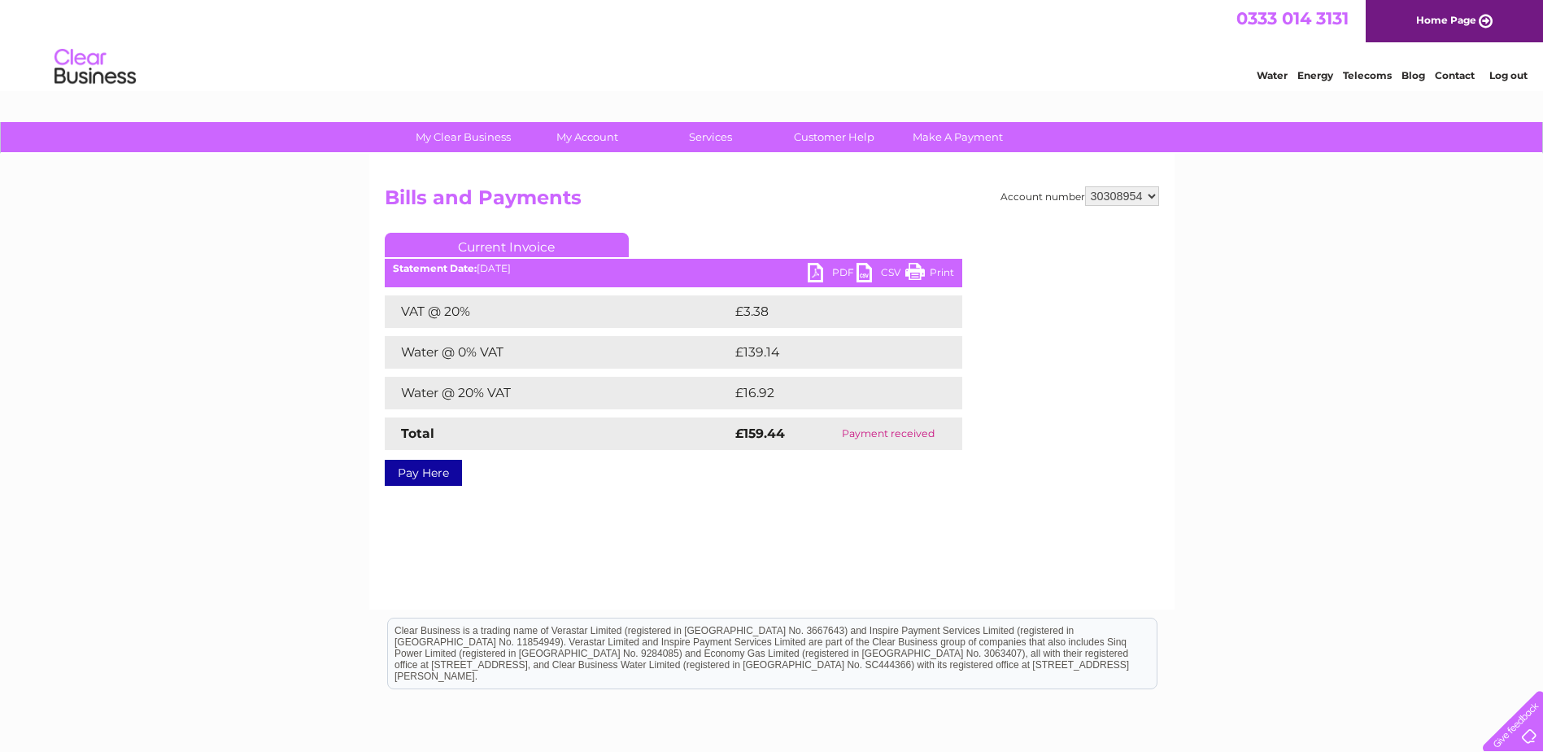
click at [1517, 77] on link "Log out" at bounding box center [1509, 75] width 38 height 12
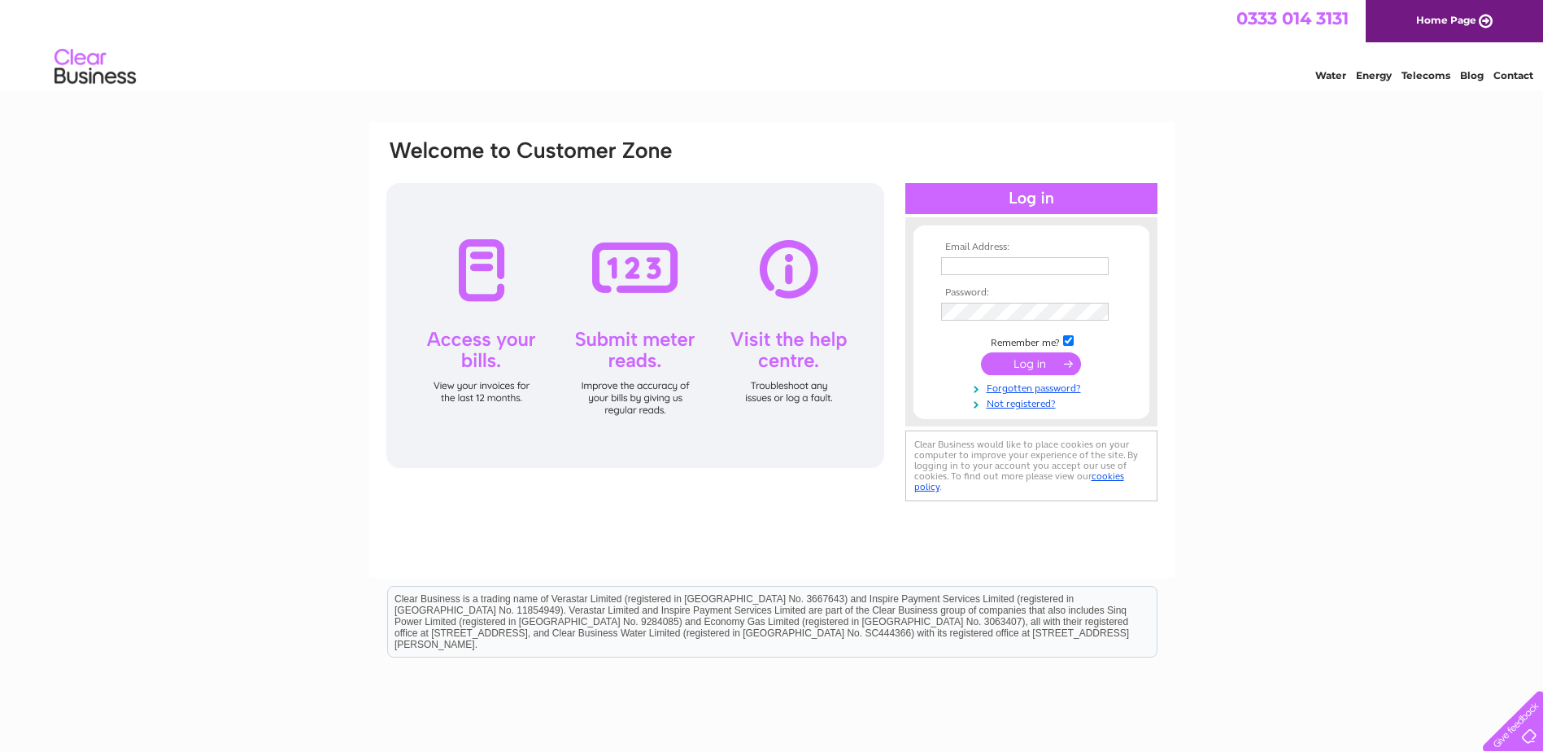
type input "[EMAIL_ADDRESS][DOMAIN_NAME]"
drag, startPoint x: 1101, startPoint y: 261, endPoint x: 932, endPoint y: 277, distance: 169.1
click at [932, 277] on form "Email Address: [EMAIL_ADDRESS][DOMAIN_NAME] Password:" at bounding box center [1032, 327] width 236 height 170
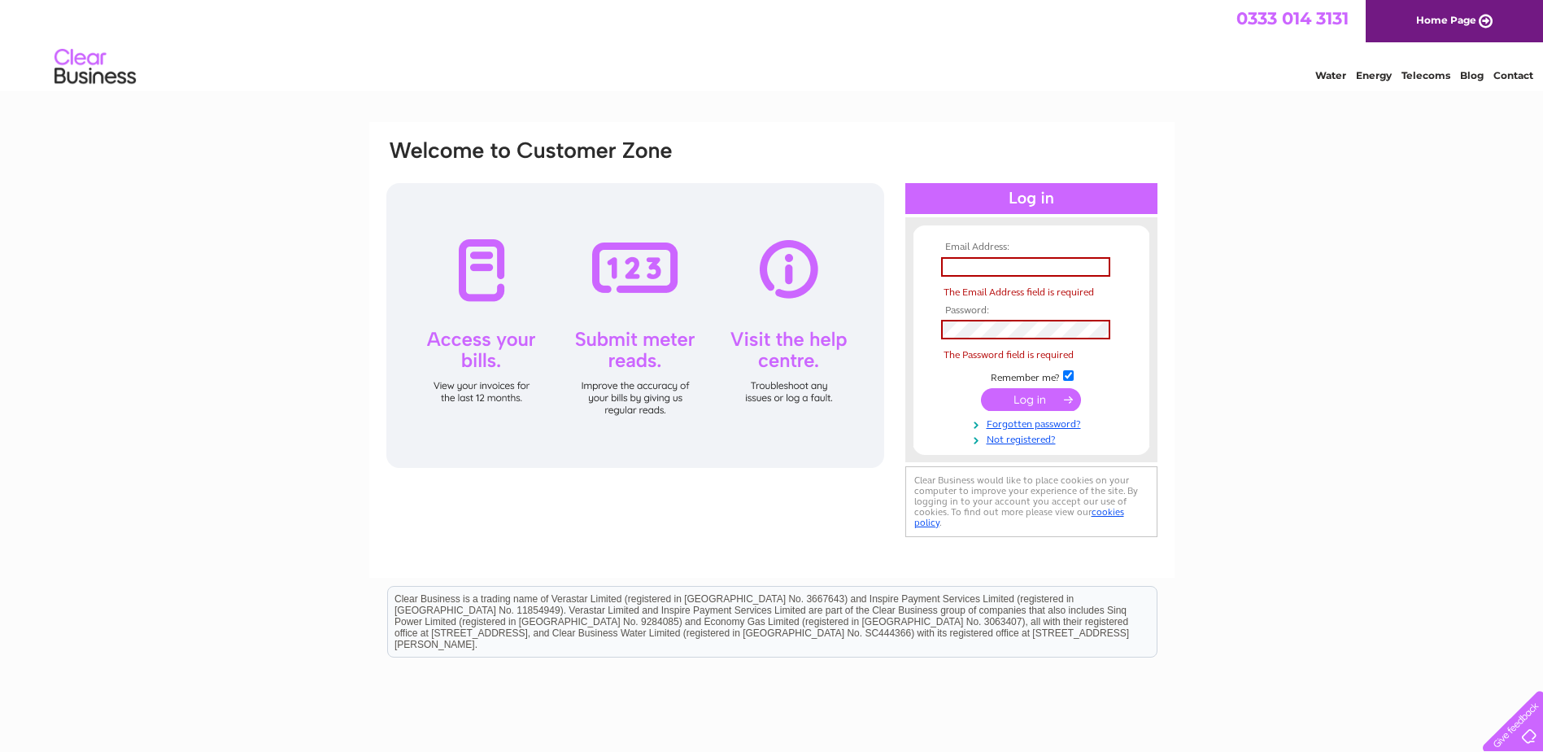
click at [958, 266] on input "text" at bounding box center [1025, 267] width 169 height 20
click at [967, 264] on input "text" at bounding box center [1025, 267] width 169 height 20
type input "[EMAIL_ADDRESS][PERSON_NAME][DOMAIN_NAME]"
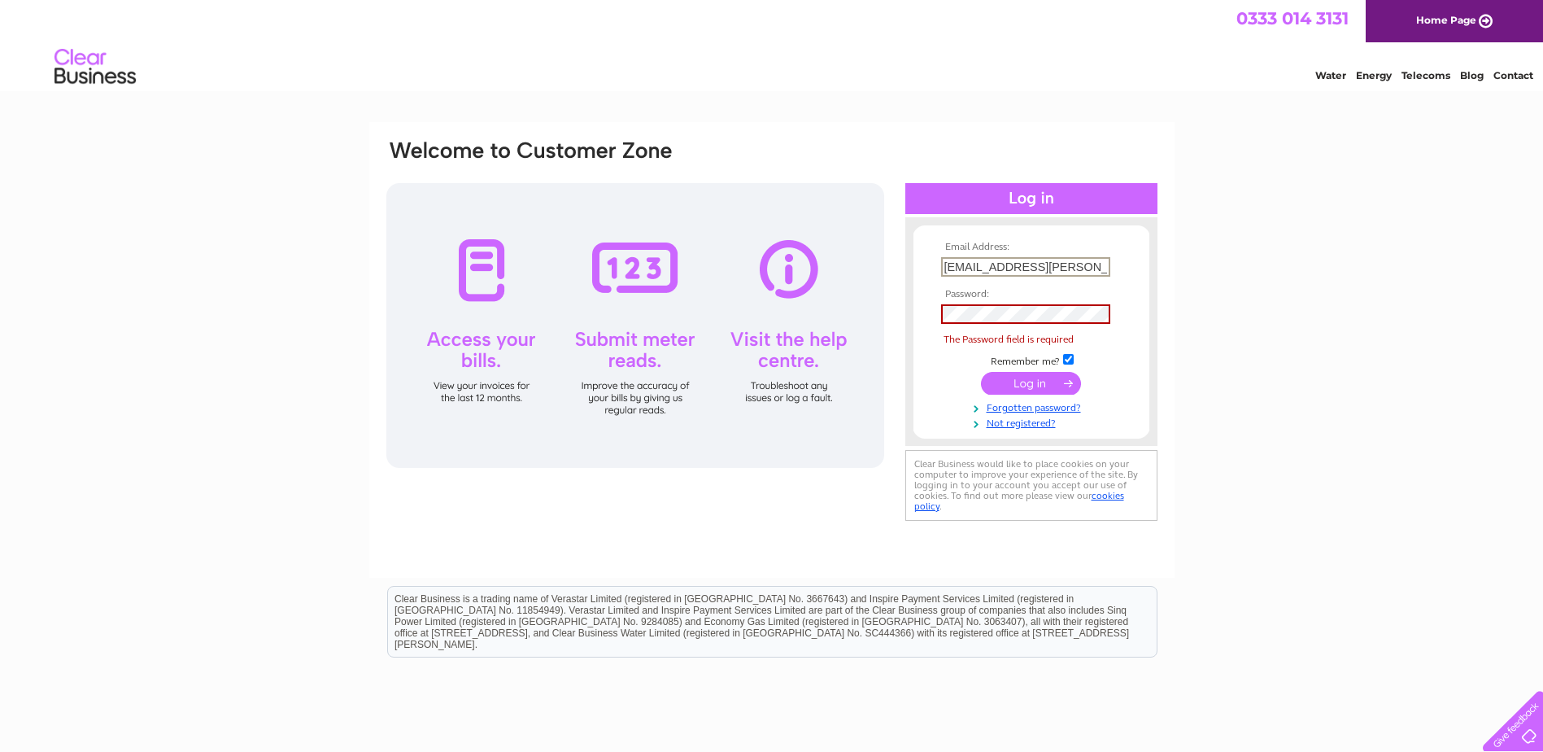
scroll to position [0, 11]
drag, startPoint x: 942, startPoint y: 267, endPoint x: 1147, endPoint y: 265, distance: 205.0
click at [1147, 265] on form "Email Address: [EMAIL_ADDRESS][PERSON_NAME][DOMAIN_NAME] Password: The Password…" at bounding box center [1032, 336] width 236 height 188
